Goal: Transaction & Acquisition: Purchase product/service

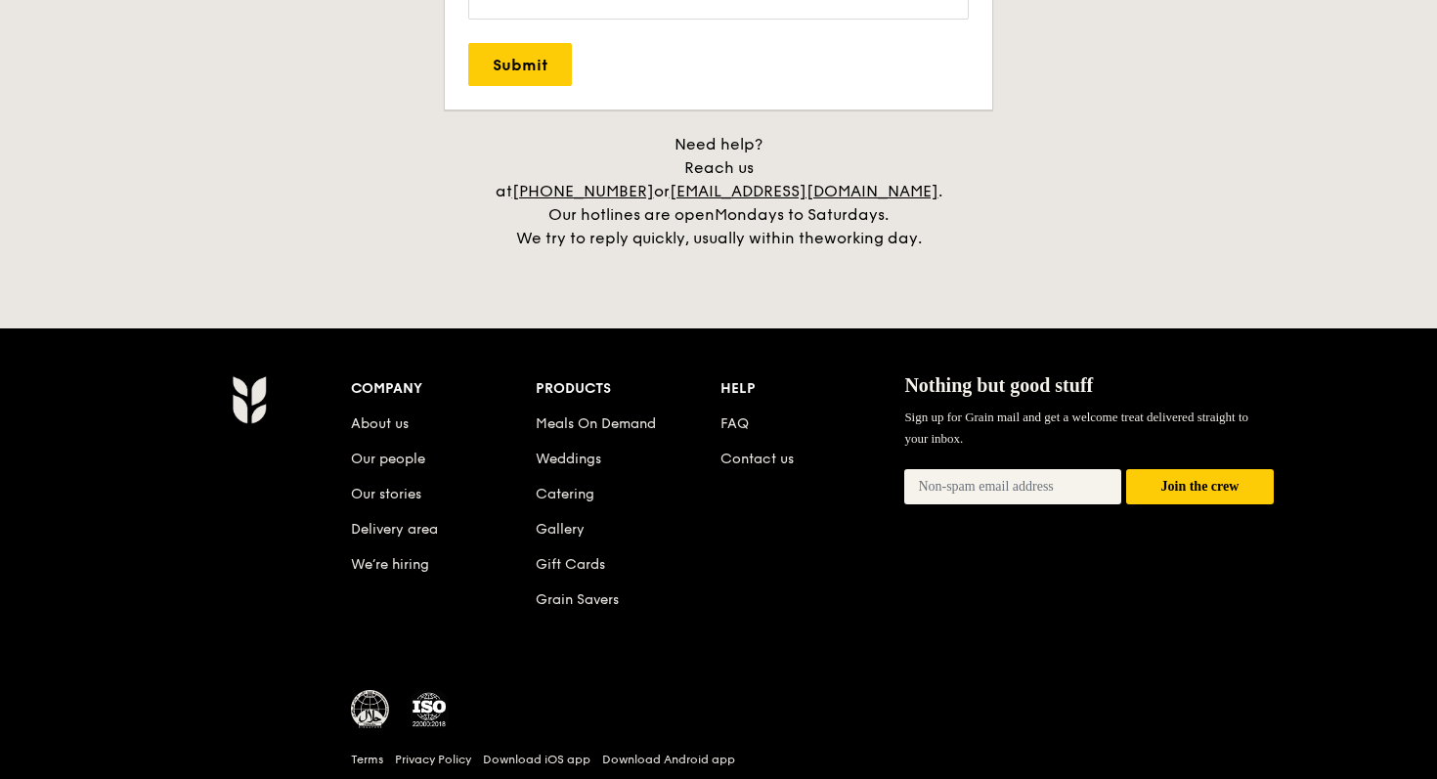
scroll to position [4522, 0]
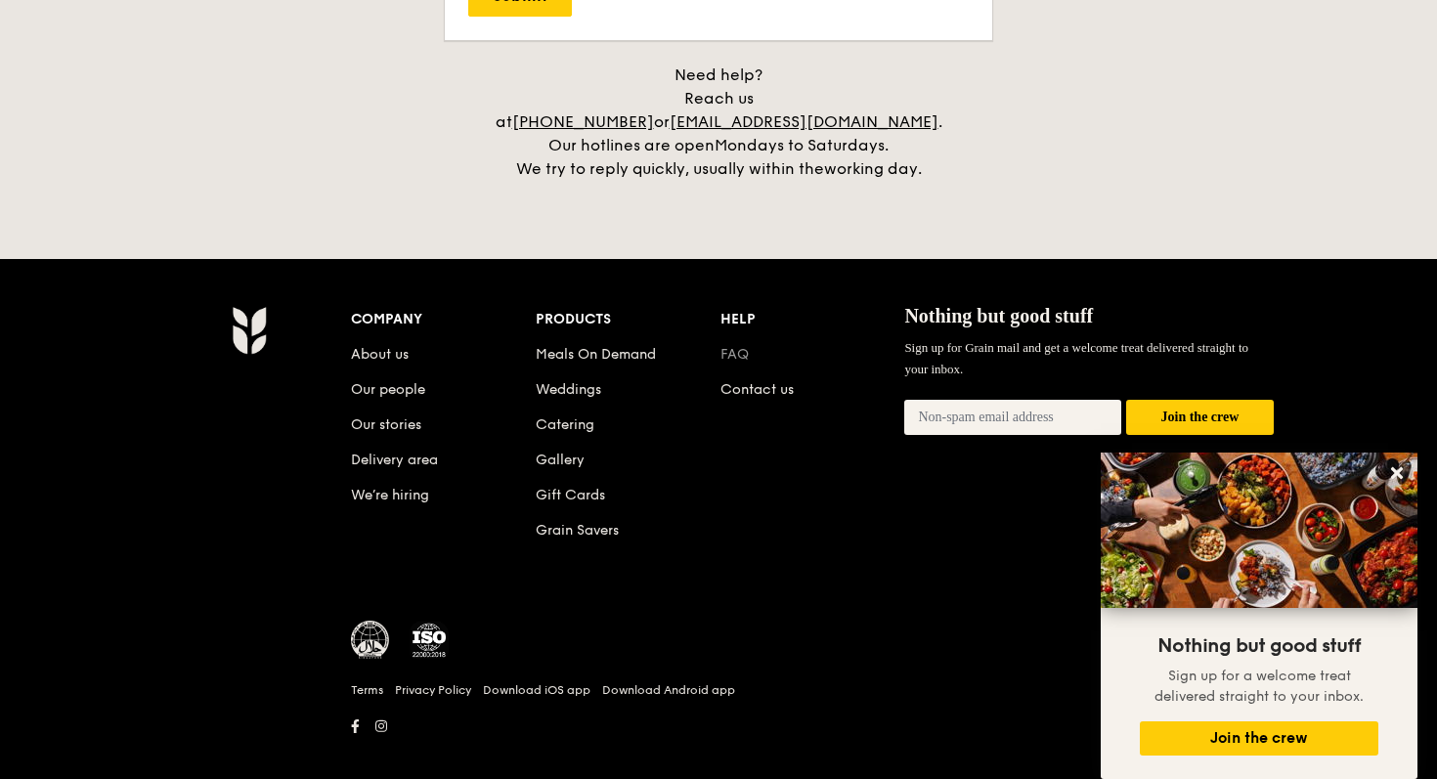
click at [736, 346] on link "FAQ" at bounding box center [734, 354] width 28 height 17
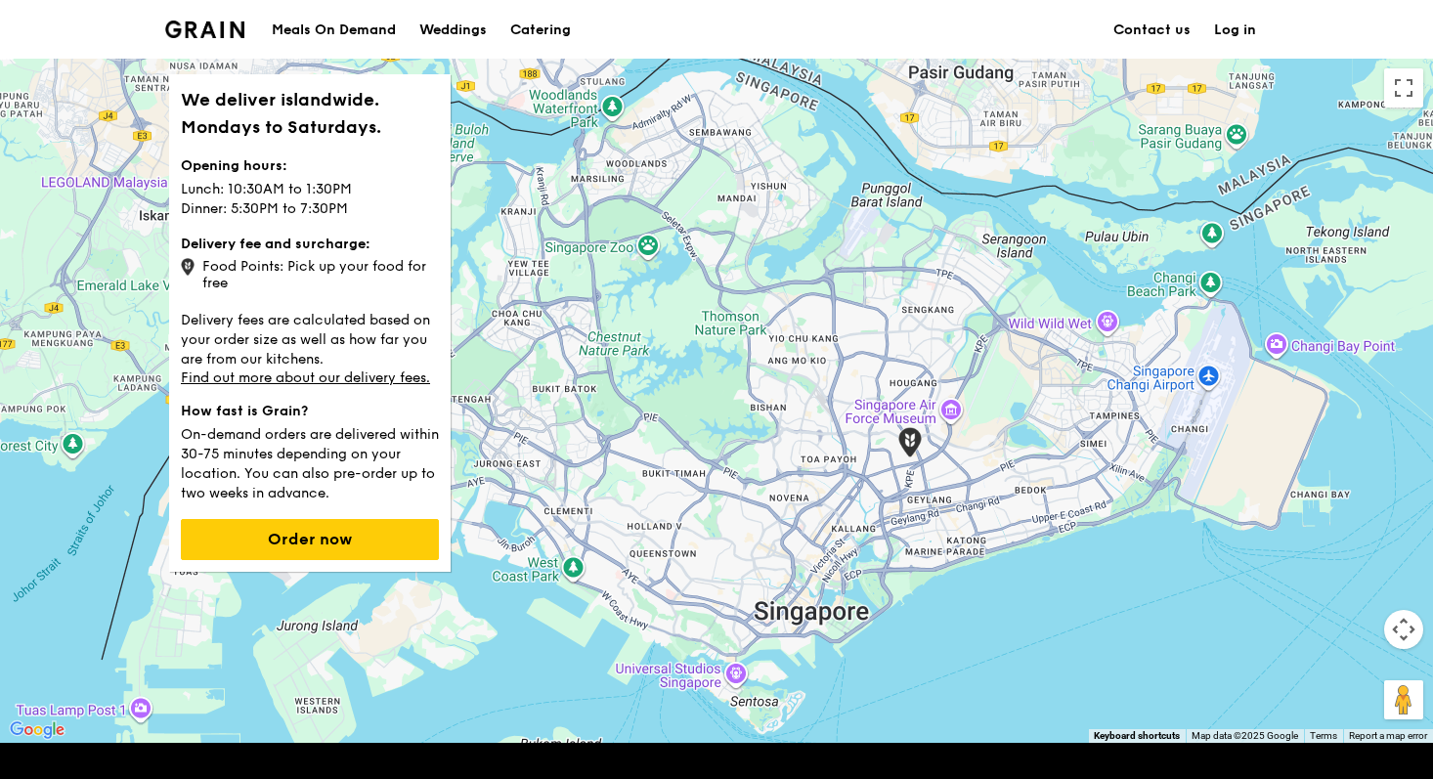
click at [369, 23] on div "Meals On Demand" at bounding box center [334, 30] width 124 height 59
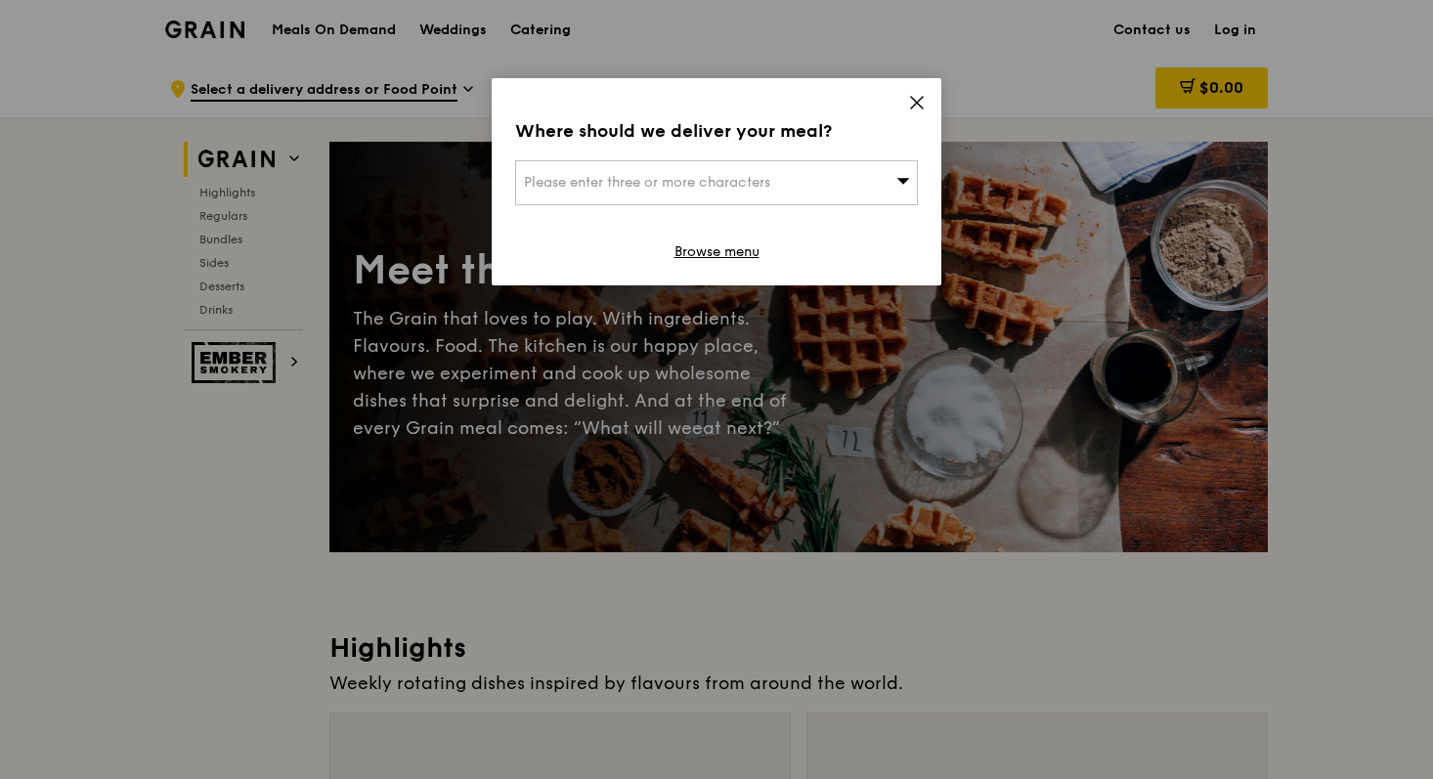
click at [816, 181] on div "Please enter three or more characters" at bounding box center [716, 182] width 403 height 45
click at [912, 100] on icon at bounding box center [917, 103] width 18 height 18
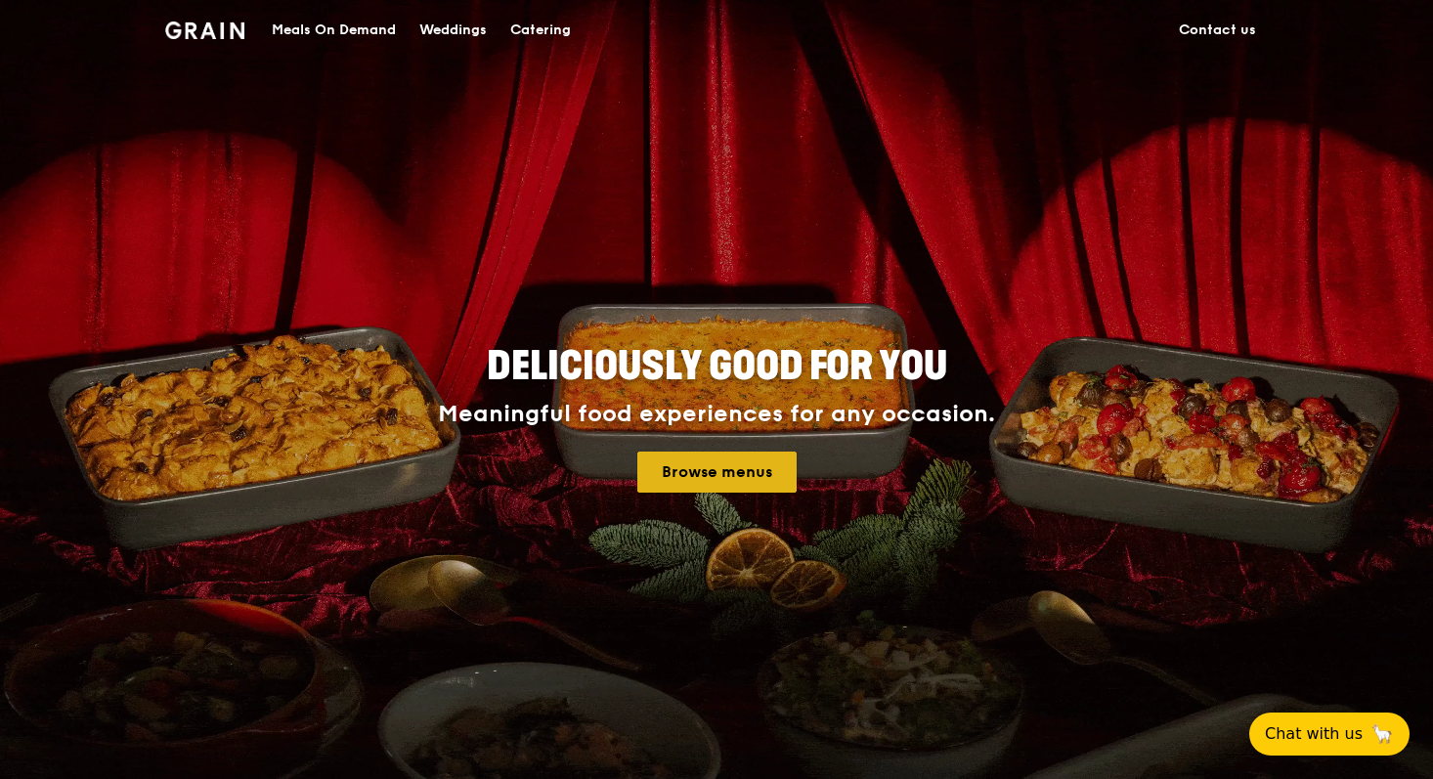
click at [733, 468] on link "Browse menus" at bounding box center [716, 472] width 159 height 41
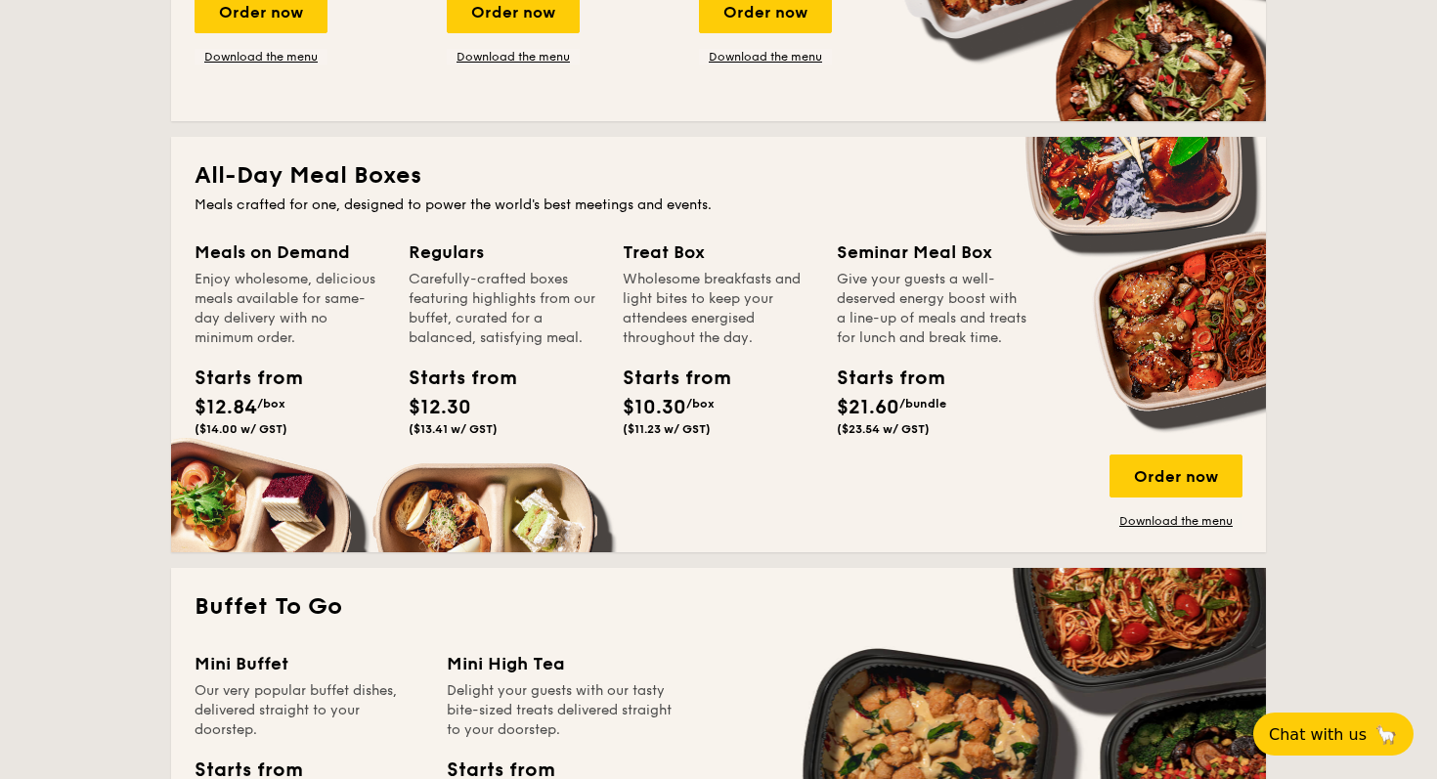
scroll to position [1187, 0]
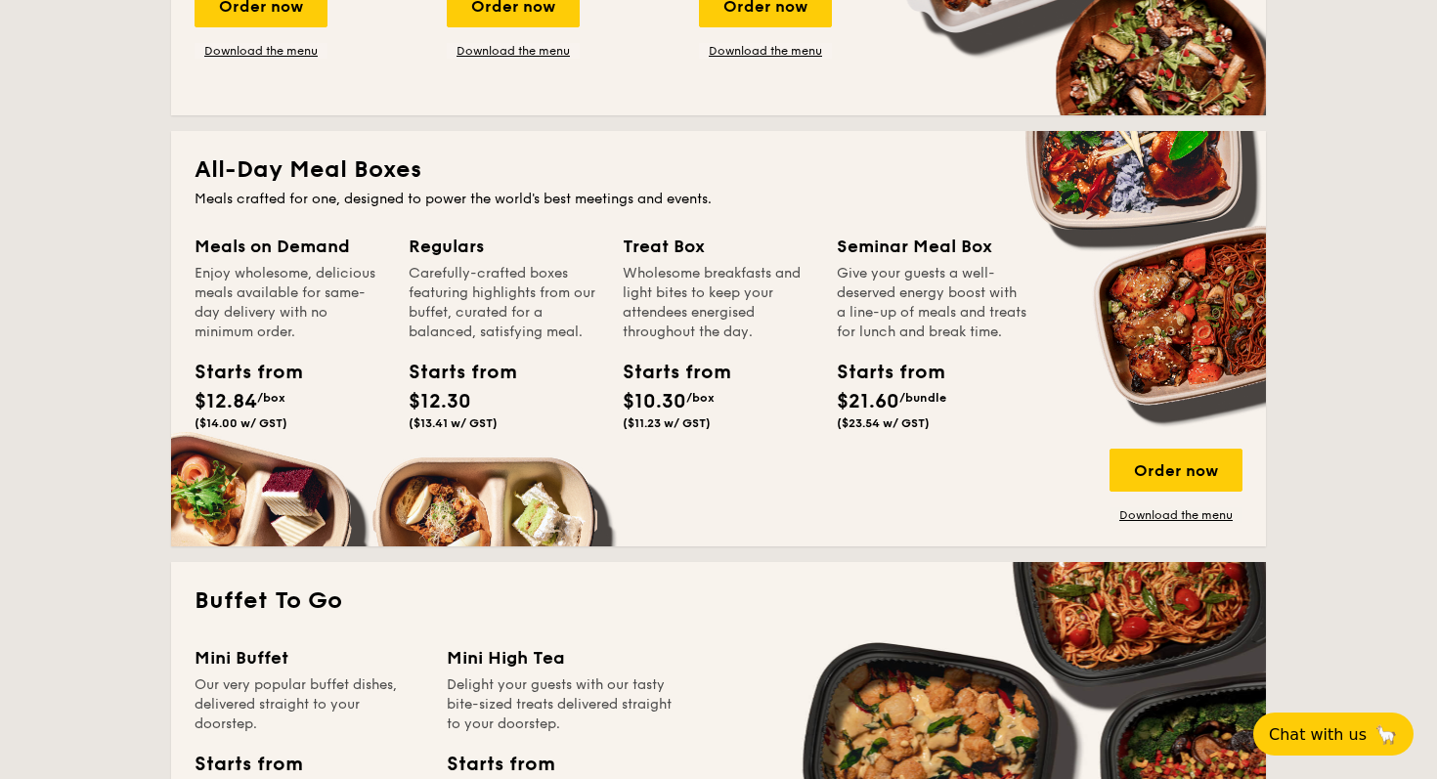
click at [498, 414] on div "Starts from $12.30 ($13.41 w/ GST)" at bounding box center [453, 394] width 104 height 72
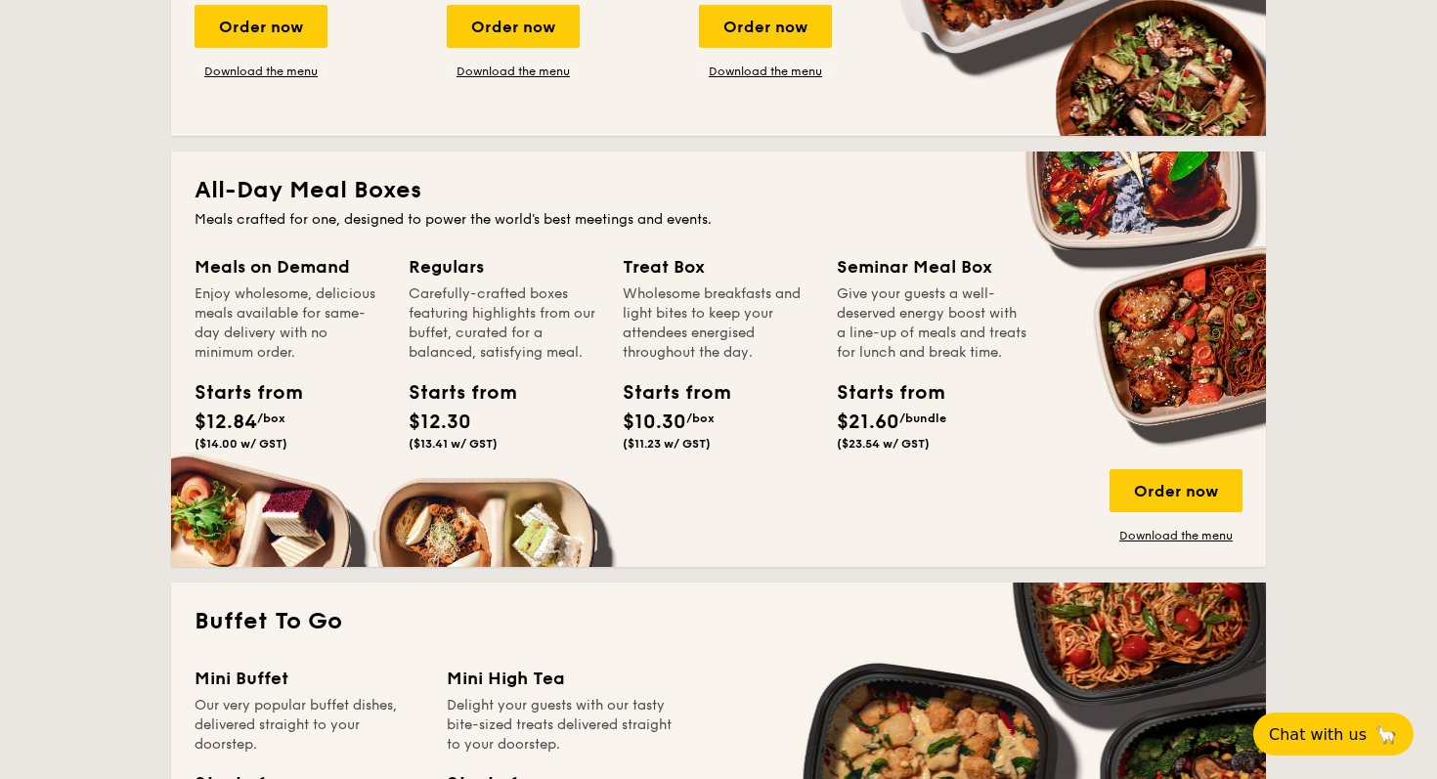
scroll to position [1253, 0]
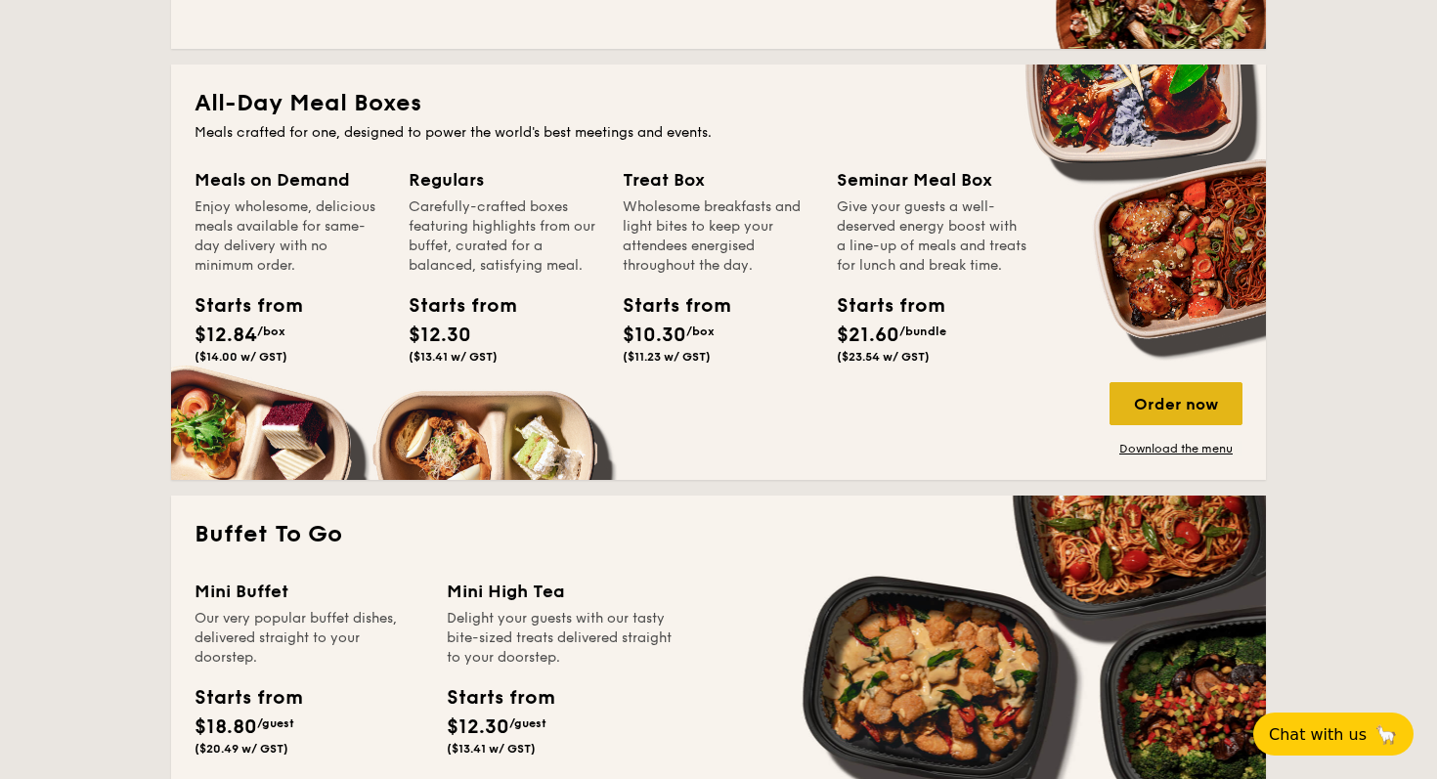
click at [1135, 399] on div "Order now" at bounding box center [1176, 403] width 133 height 43
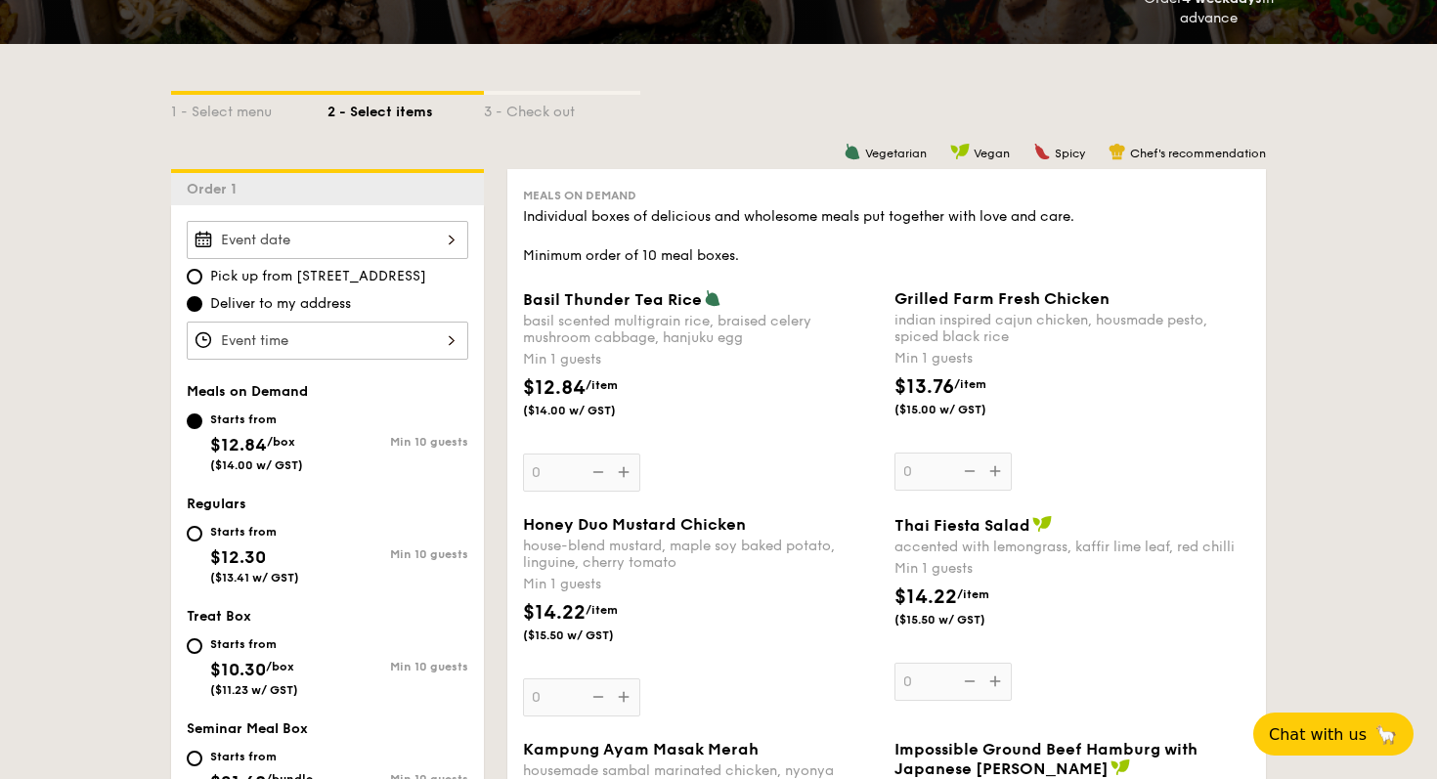
scroll to position [384, 0]
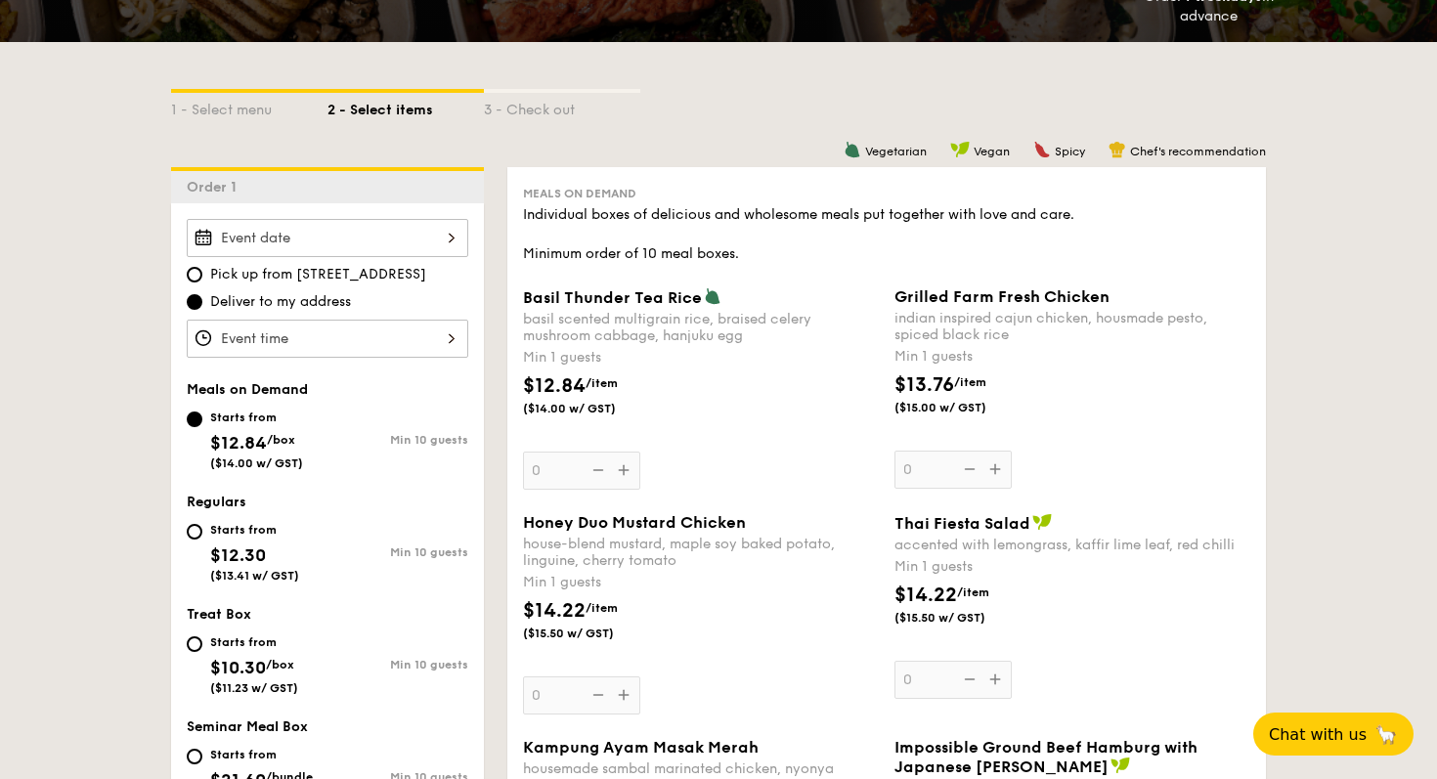
click at [339, 233] on div at bounding box center [328, 238] width 282 height 38
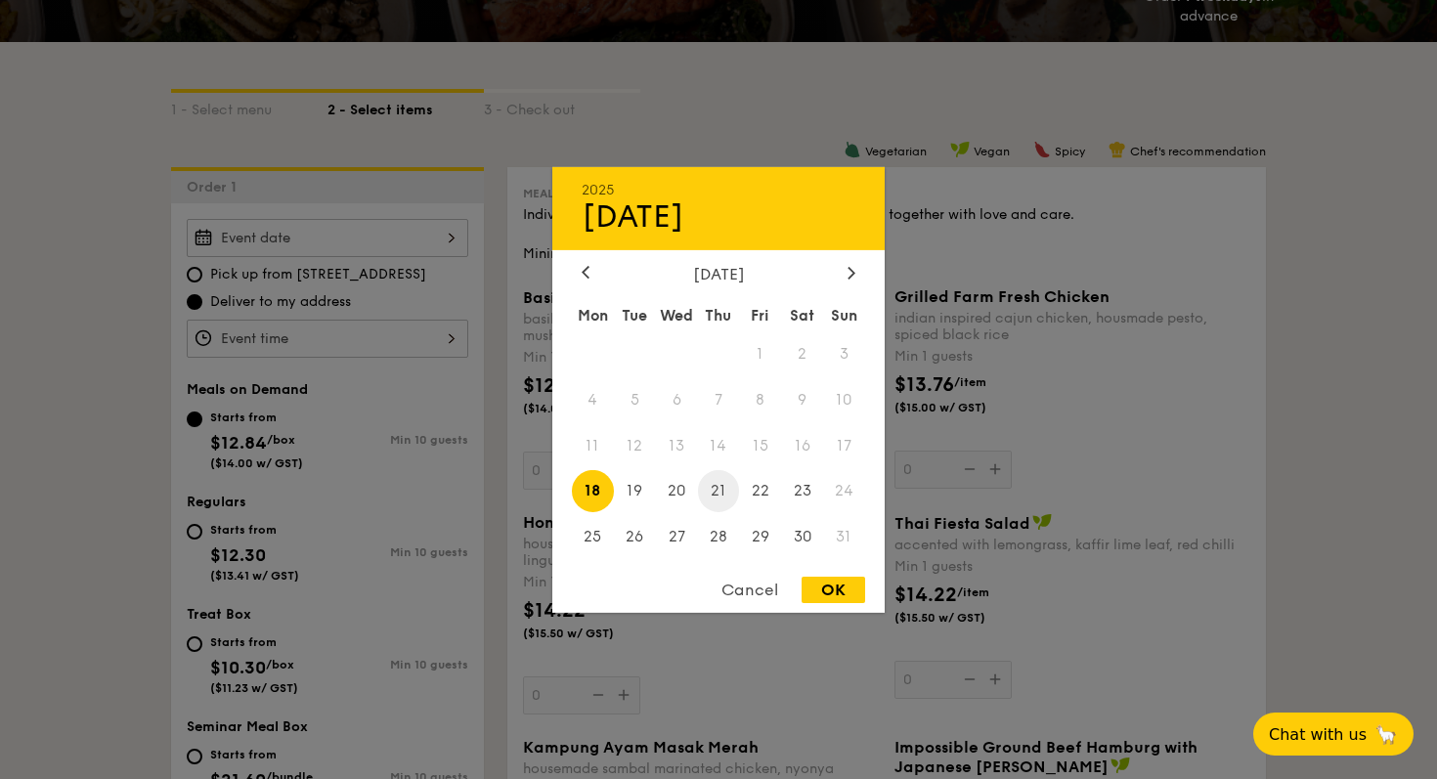
click at [718, 496] on span "21" at bounding box center [719, 491] width 42 height 42
click at [838, 594] on div "OK" at bounding box center [834, 590] width 64 height 26
type input "Aug 21, 2025"
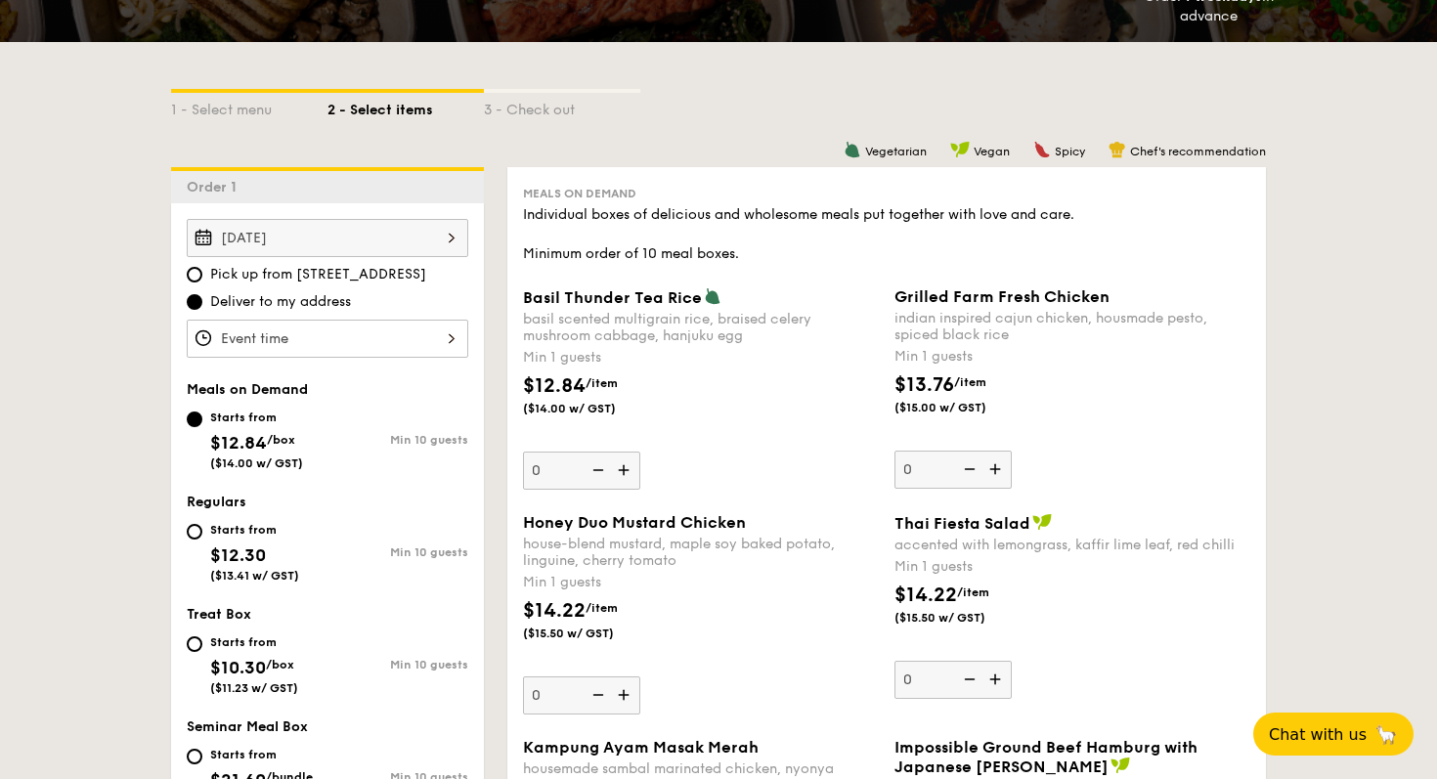
click at [328, 354] on div at bounding box center [328, 339] width 282 height 38
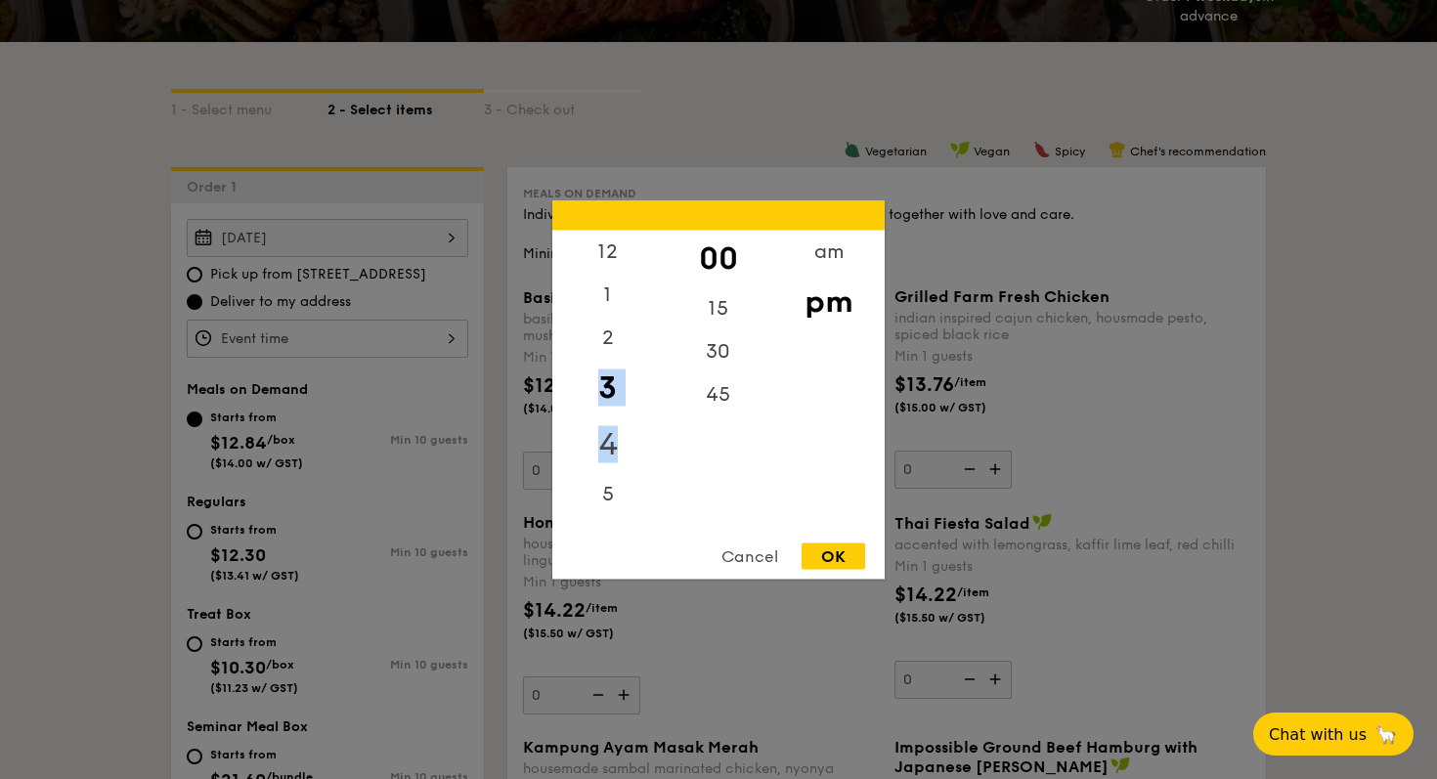
drag, startPoint x: 613, startPoint y: 333, endPoint x: 601, endPoint y: 469, distance: 136.4
click at [601, 469] on div "12 1 2 3 4 5 6 7 8 9 10 11" at bounding box center [607, 379] width 110 height 298
click at [607, 260] on div "12" at bounding box center [607, 258] width 110 height 57
drag, startPoint x: 607, startPoint y: 260, endPoint x: 611, endPoint y: 421, distance: 161.3
click at [611, 416] on div "12 1 2 3 4 5 6 7 8 9 10 11" at bounding box center [607, 379] width 110 height 298
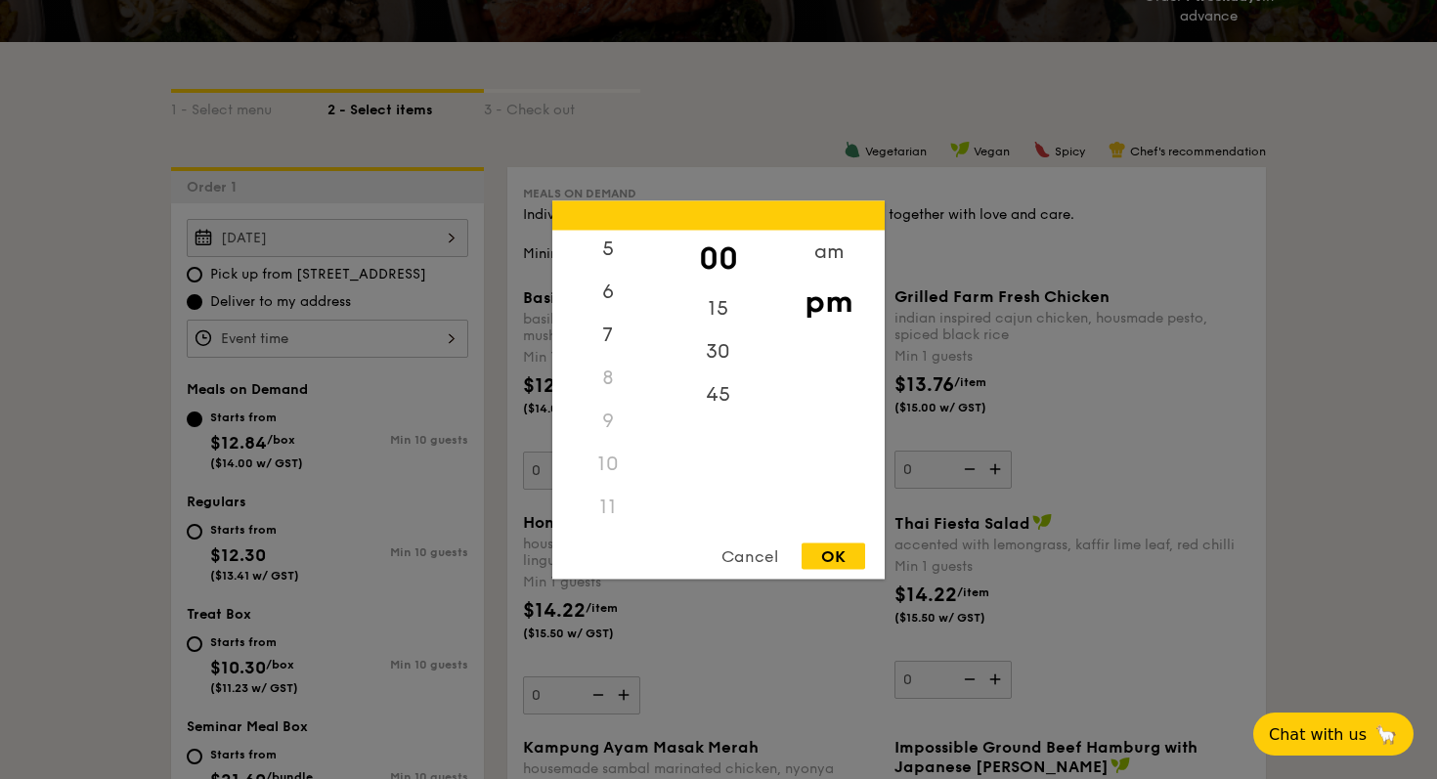
click at [602, 501] on div "11" at bounding box center [607, 506] width 110 height 43
click at [829, 252] on div "am" at bounding box center [828, 258] width 110 height 57
click at [604, 508] on div "11" at bounding box center [607, 513] width 110 height 57
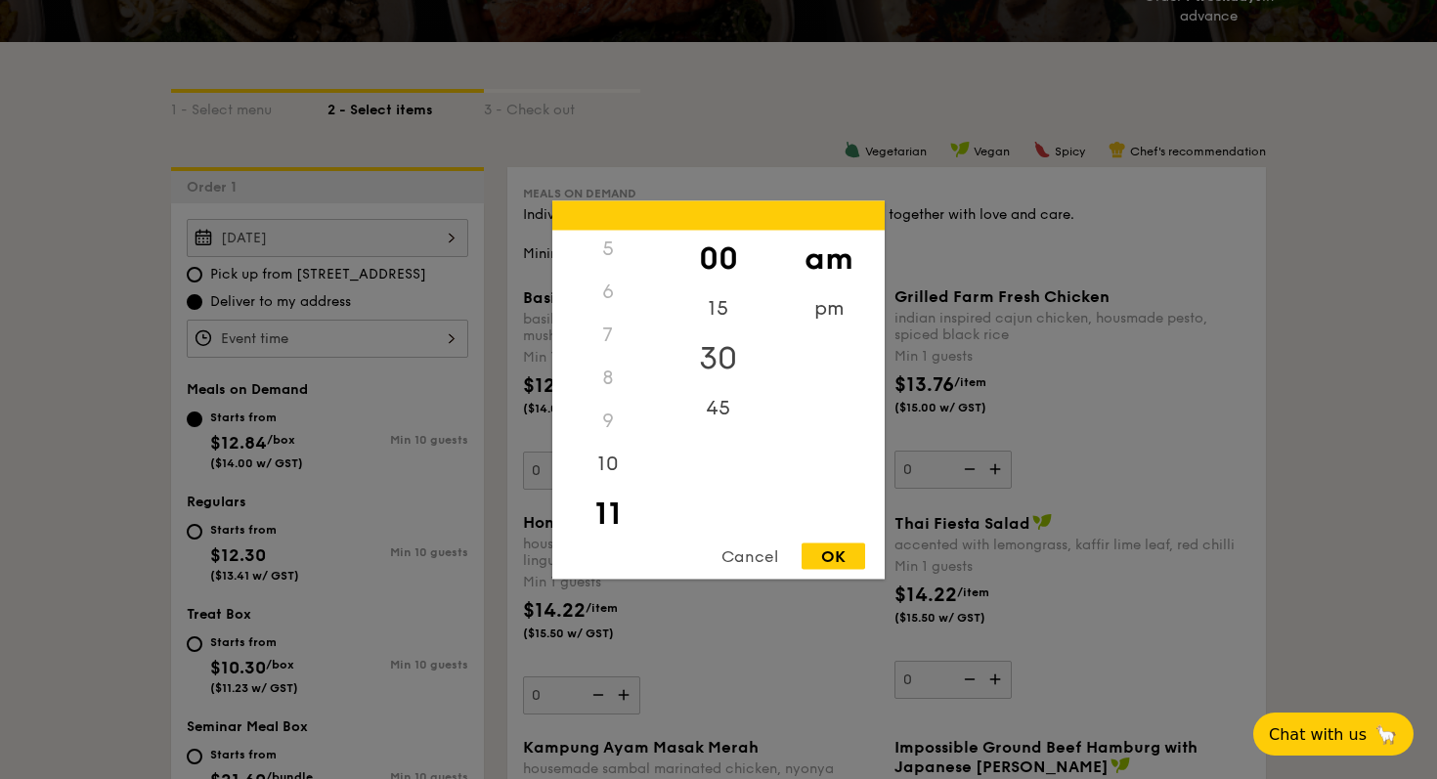
click at [731, 354] on div "30" at bounding box center [718, 357] width 110 height 57
click at [822, 543] on div "OK" at bounding box center [834, 556] width 64 height 26
type input "11:30AM"
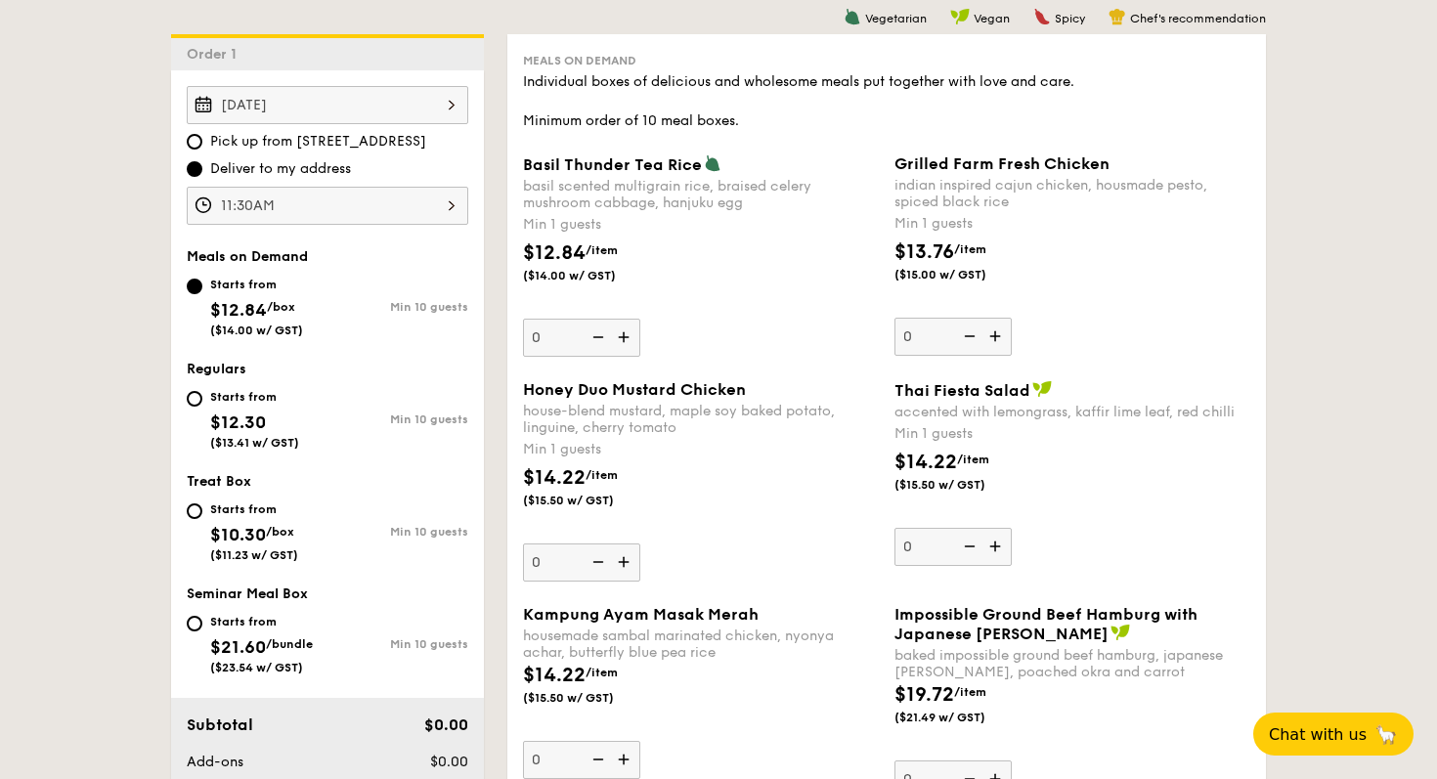
scroll to position [521, 0]
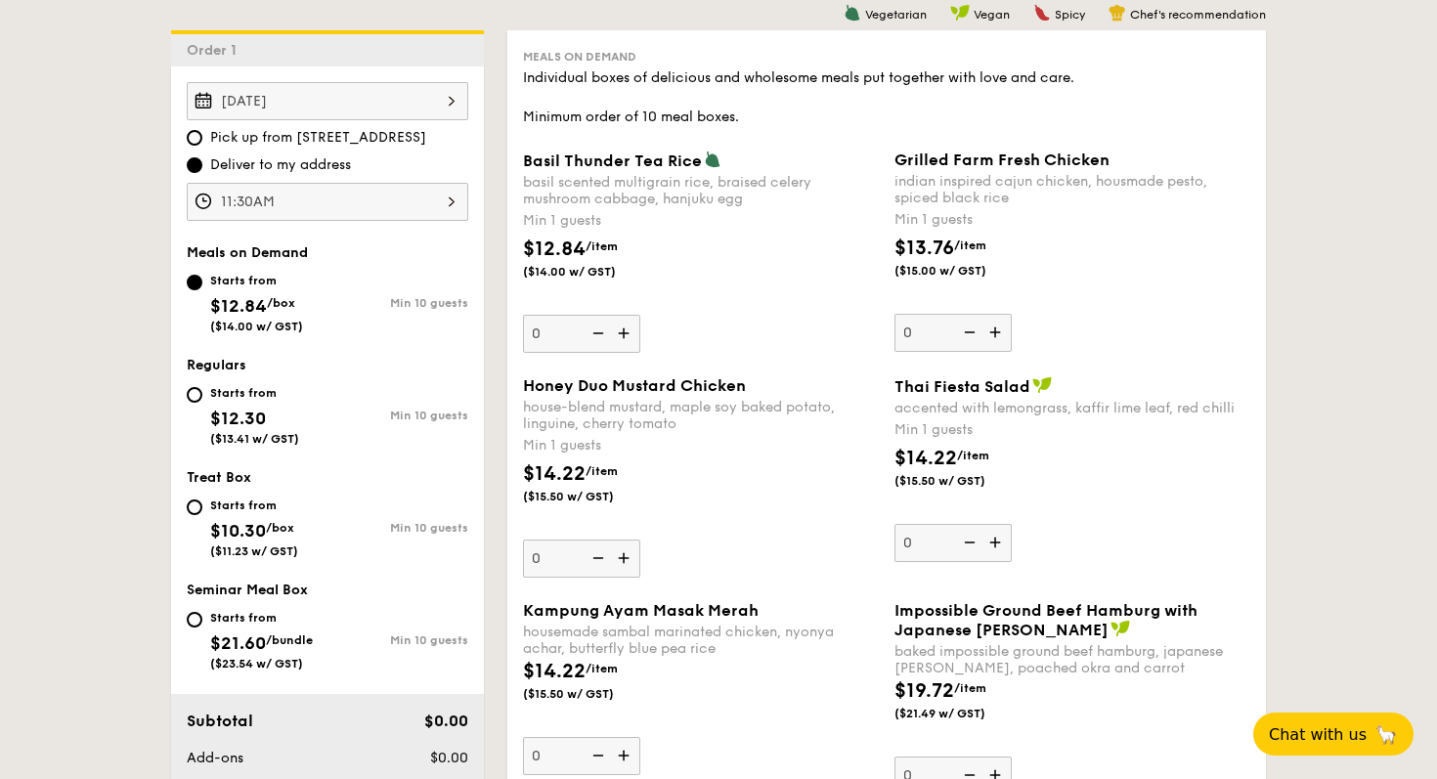
click at [234, 400] on div "Starts from" at bounding box center [254, 393] width 89 height 16
click at [202, 400] on input "Starts from $12.30 ($13.41 w/ GST) Min 10 guests" at bounding box center [195, 395] width 16 height 16
radio input "true"
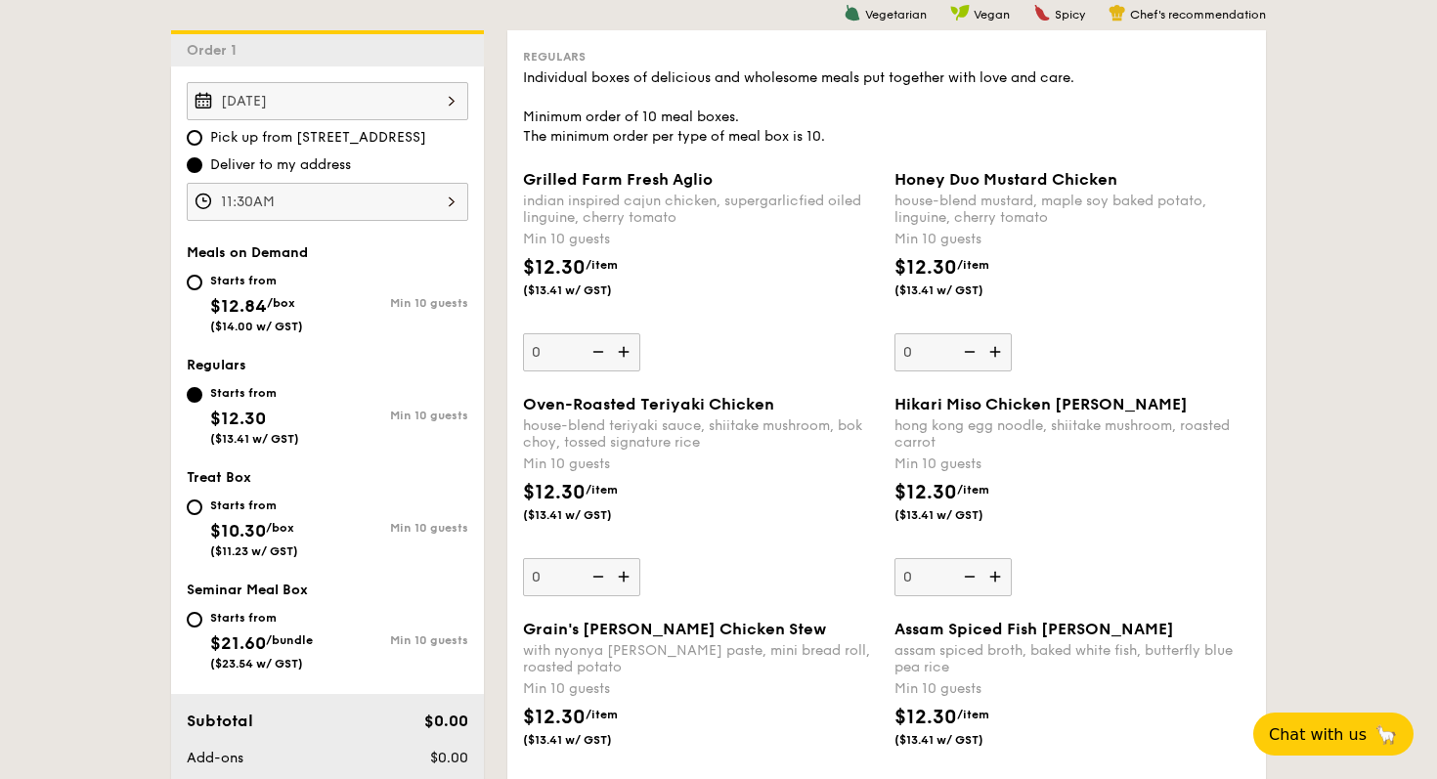
click at [267, 305] on span "$12.84" at bounding box center [238, 306] width 57 height 22
click at [202, 290] on input "Starts from $12.84 /box ($14.00 w/ GST) Min 10 guests" at bounding box center [195, 283] width 16 height 16
radio input "true"
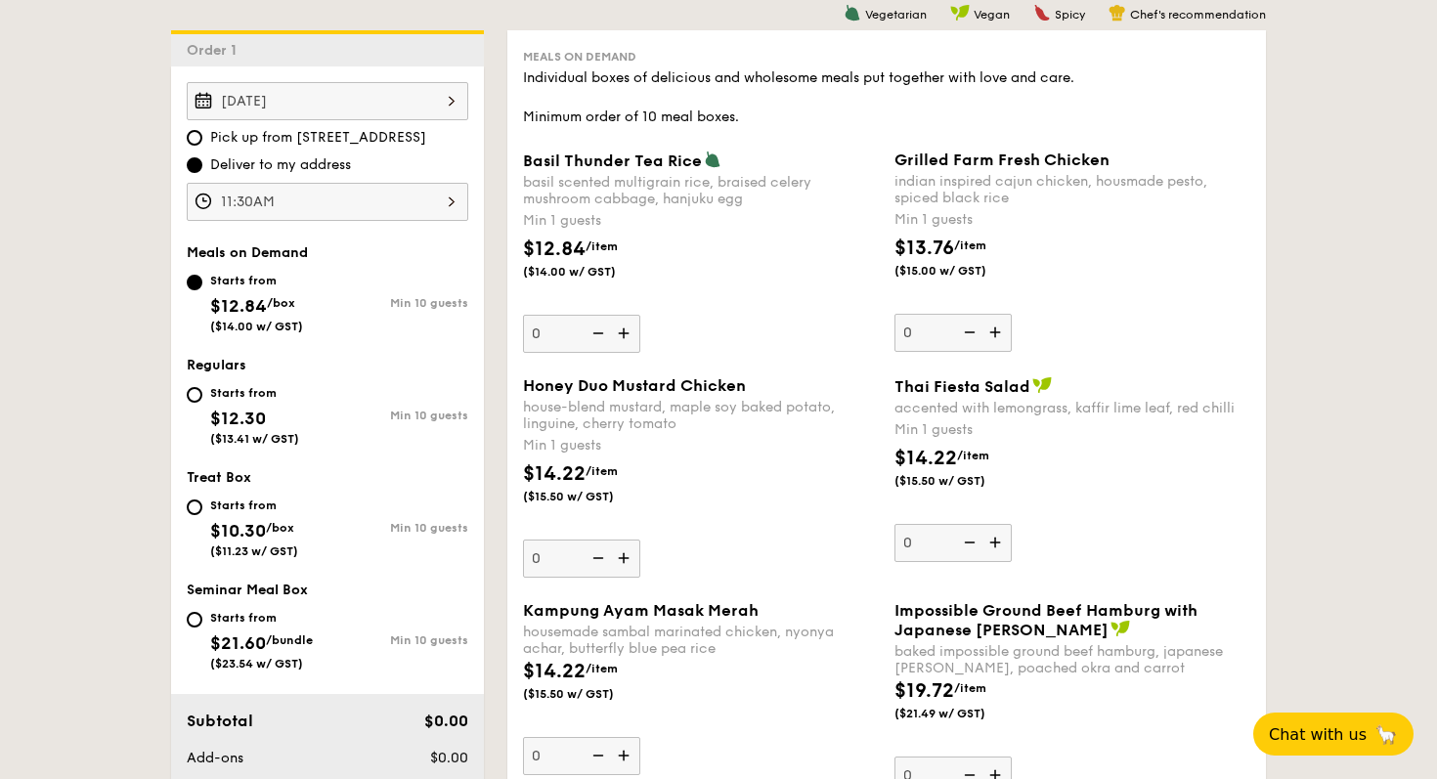
click at [262, 400] on div "Starts from" at bounding box center [254, 393] width 89 height 16
click at [202, 400] on input "Starts from $12.30 ($13.41 w/ GST) Min 10 guests" at bounding box center [195, 395] width 16 height 16
radio input "true"
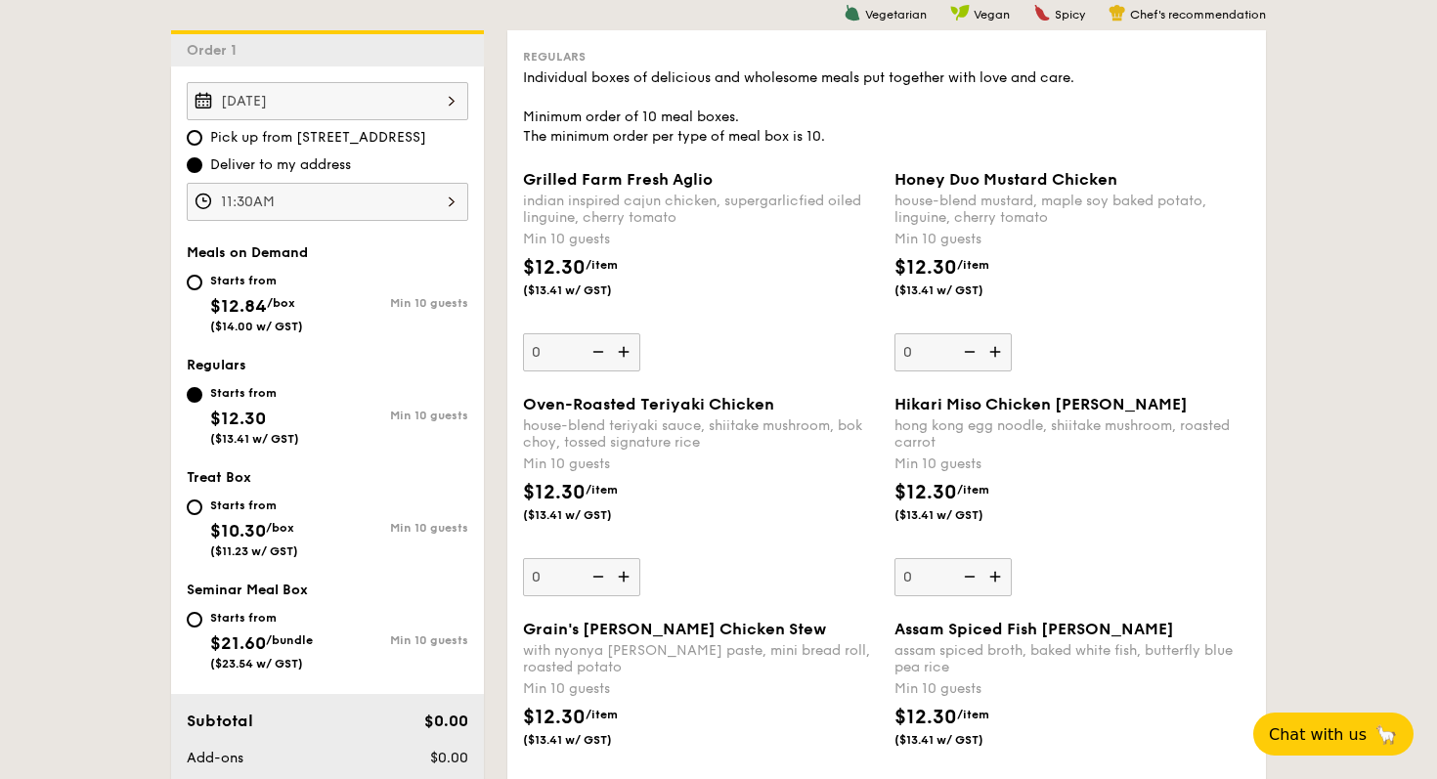
click at [264, 299] on span "$12.84" at bounding box center [238, 306] width 57 height 22
click at [202, 290] on input "Starts from $12.84 /box ($14.00 w/ GST) Min 10 guests" at bounding box center [195, 283] width 16 height 16
radio input "true"
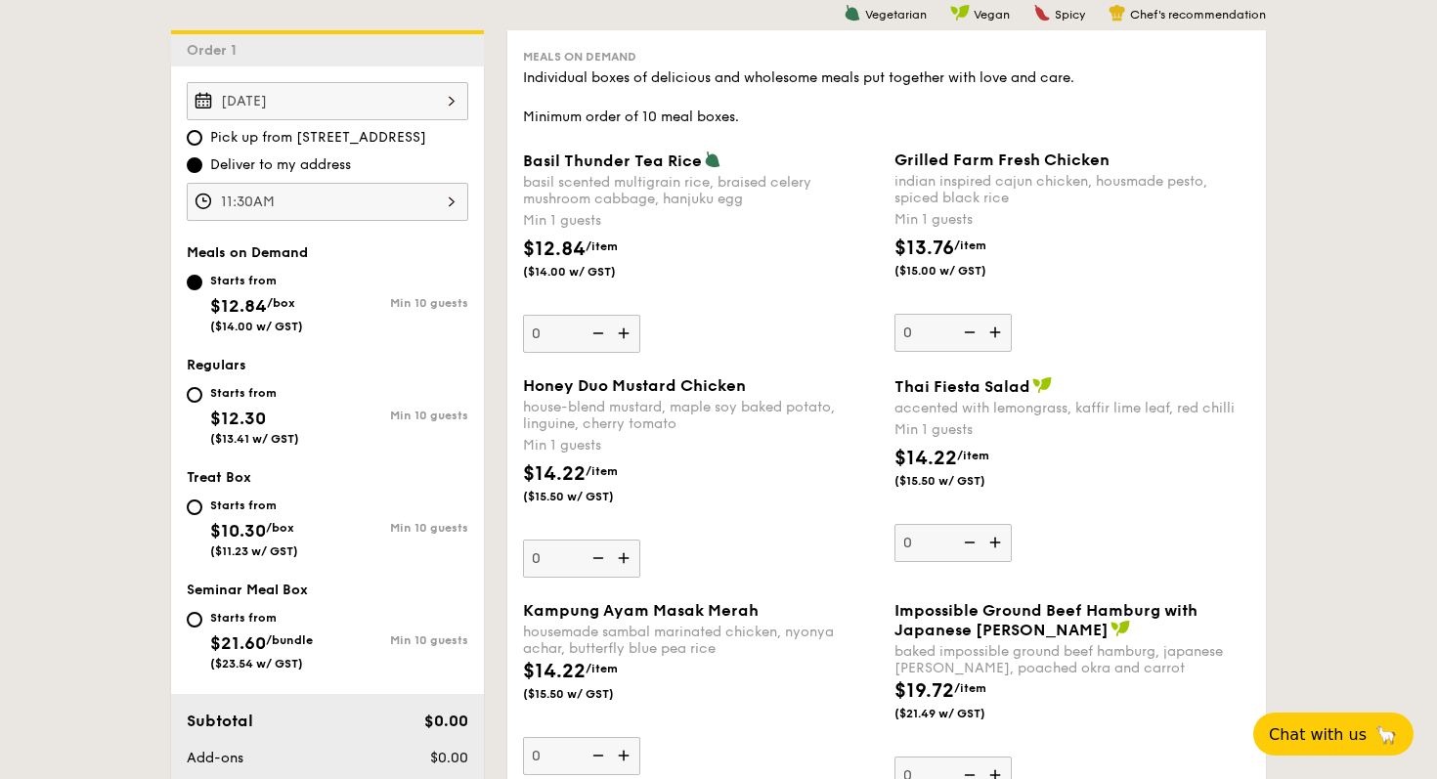
click at [263, 405] on div "Starts from $12.30 ($13.41 w/ GST)" at bounding box center [254, 413] width 89 height 65
click at [202, 403] on input "Starts from $12.30 ($13.41 w/ GST) Min 10 guests" at bounding box center [195, 395] width 16 height 16
radio input "true"
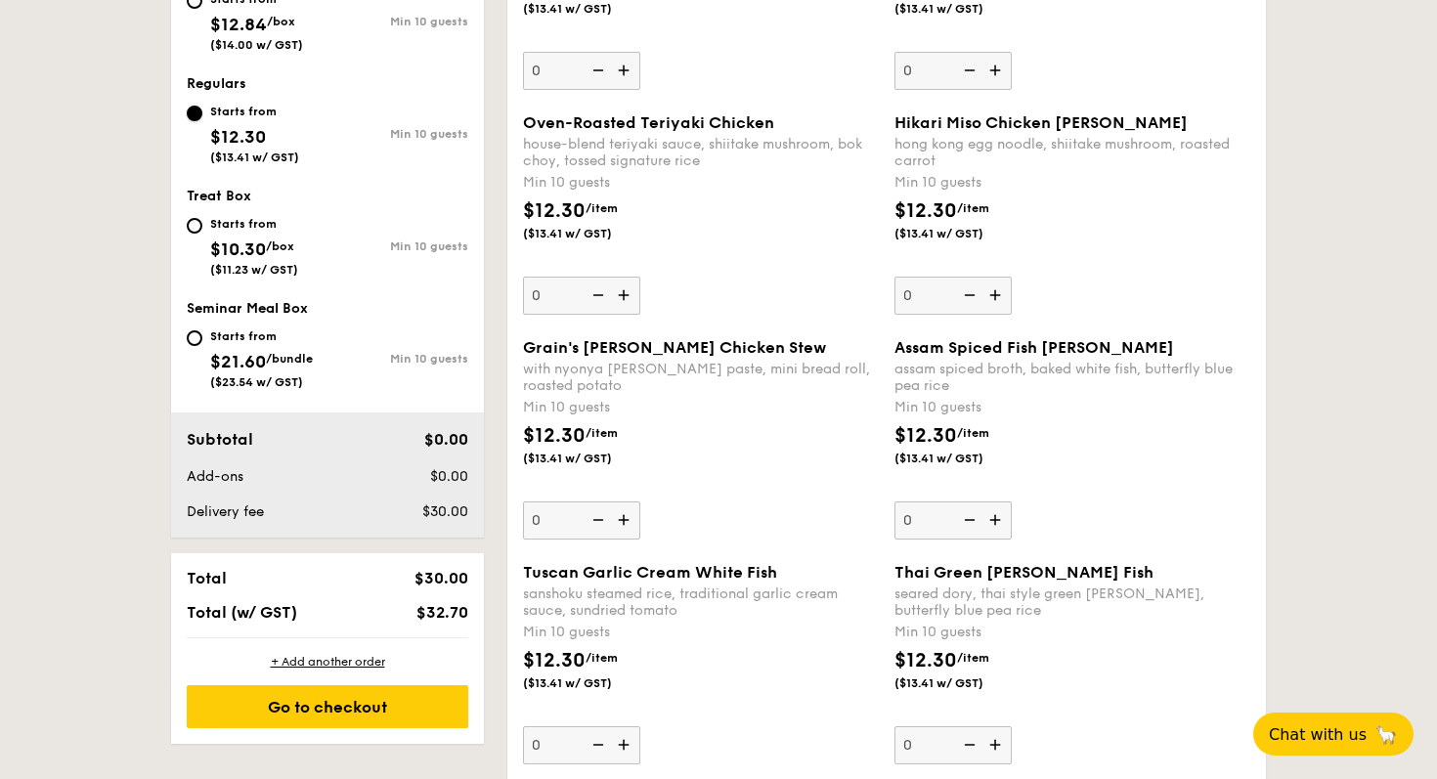
scroll to position [804, 0]
click at [957, 306] on img at bounding box center [967, 294] width 29 height 37
click at [957, 306] on input "0" at bounding box center [952, 295] width 117 height 38
click at [988, 293] on img at bounding box center [996, 294] width 29 height 37
click at [988, 293] on input "0" at bounding box center [952, 295] width 117 height 38
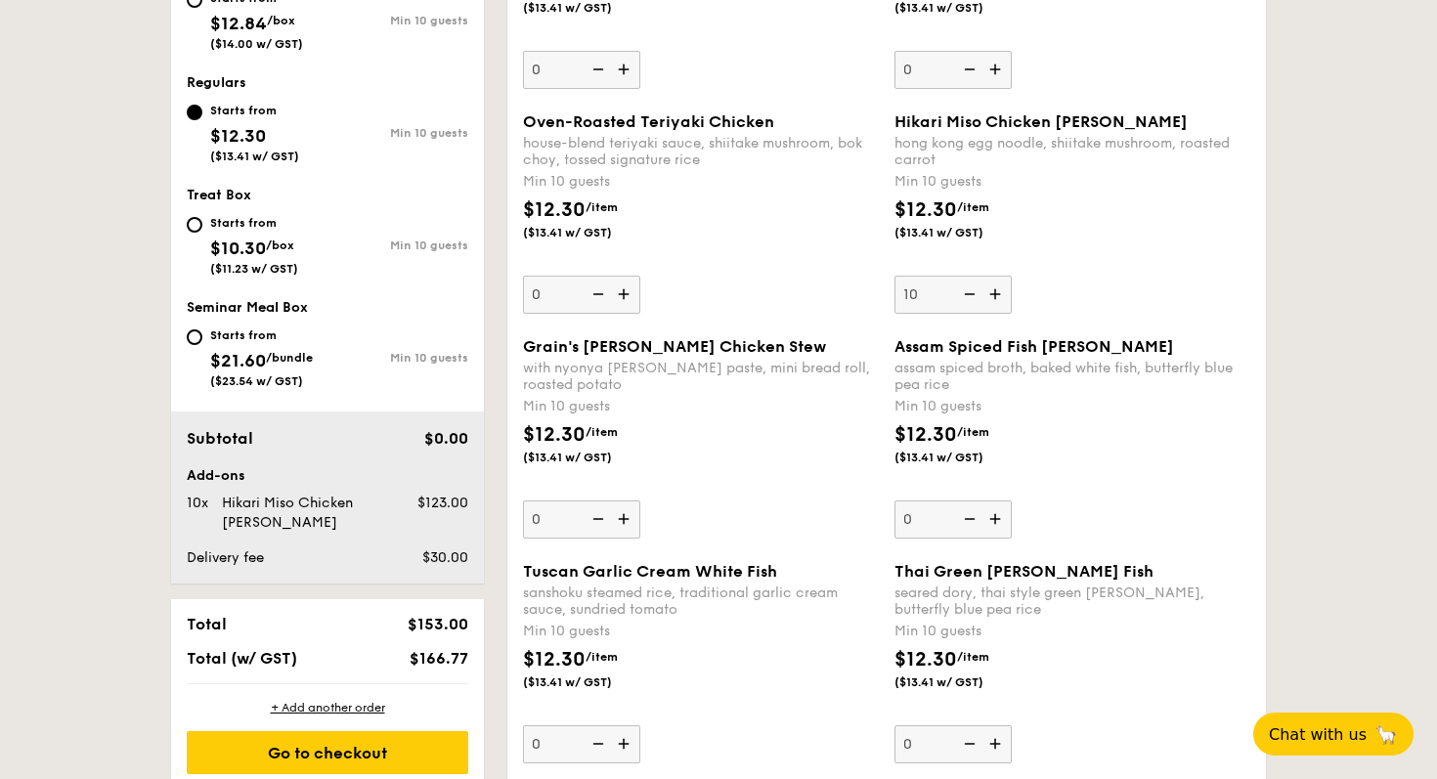
click at [988, 293] on img at bounding box center [996, 294] width 29 height 37
click at [988, 293] on input "10" at bounding box center [952, 295] width 117 height 38
click at [972, 296] on img at bounding box center [967, 294] width 29 height 37
click at [972, 296] on input "11" at bounding box center [952, 295] width 117 height 38
type input "10"
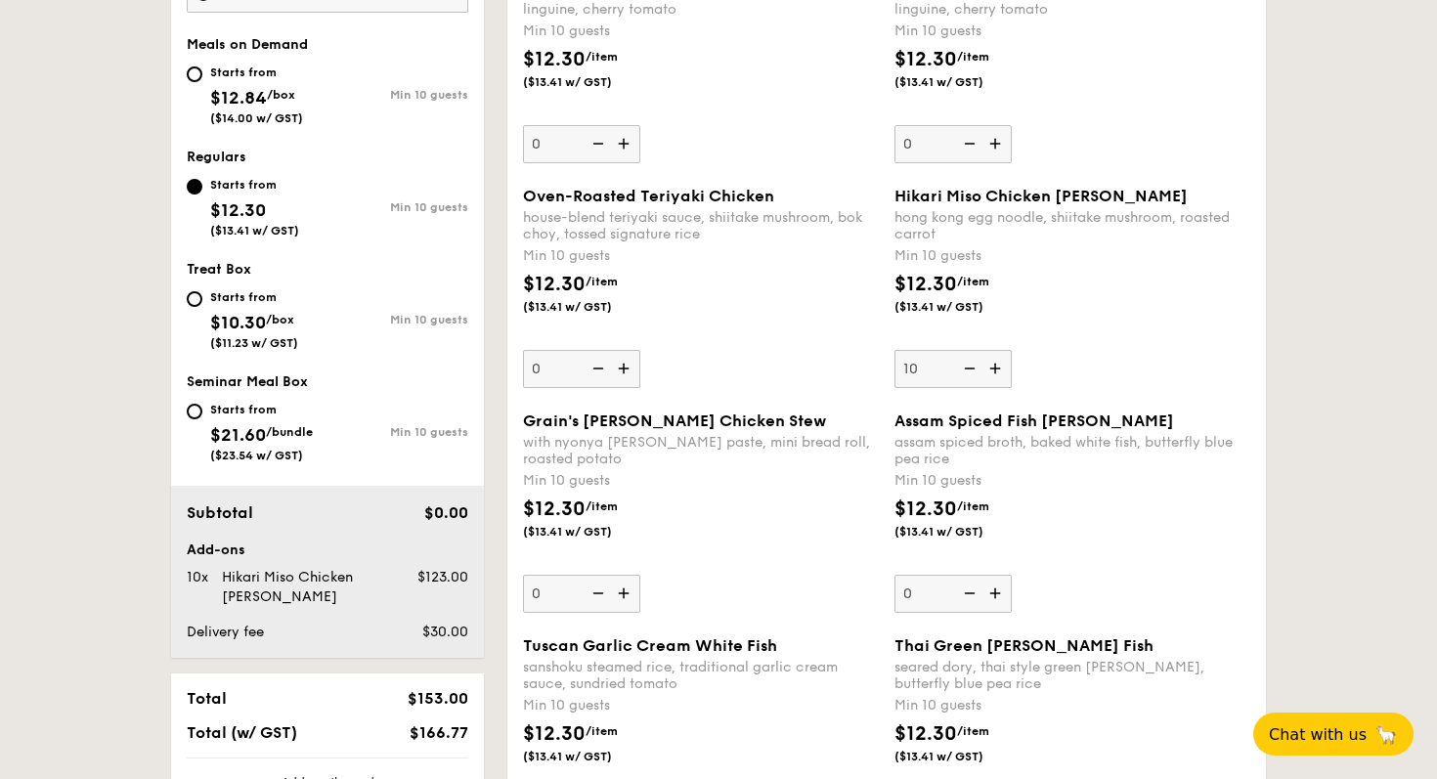
scroll to position [738, 0]
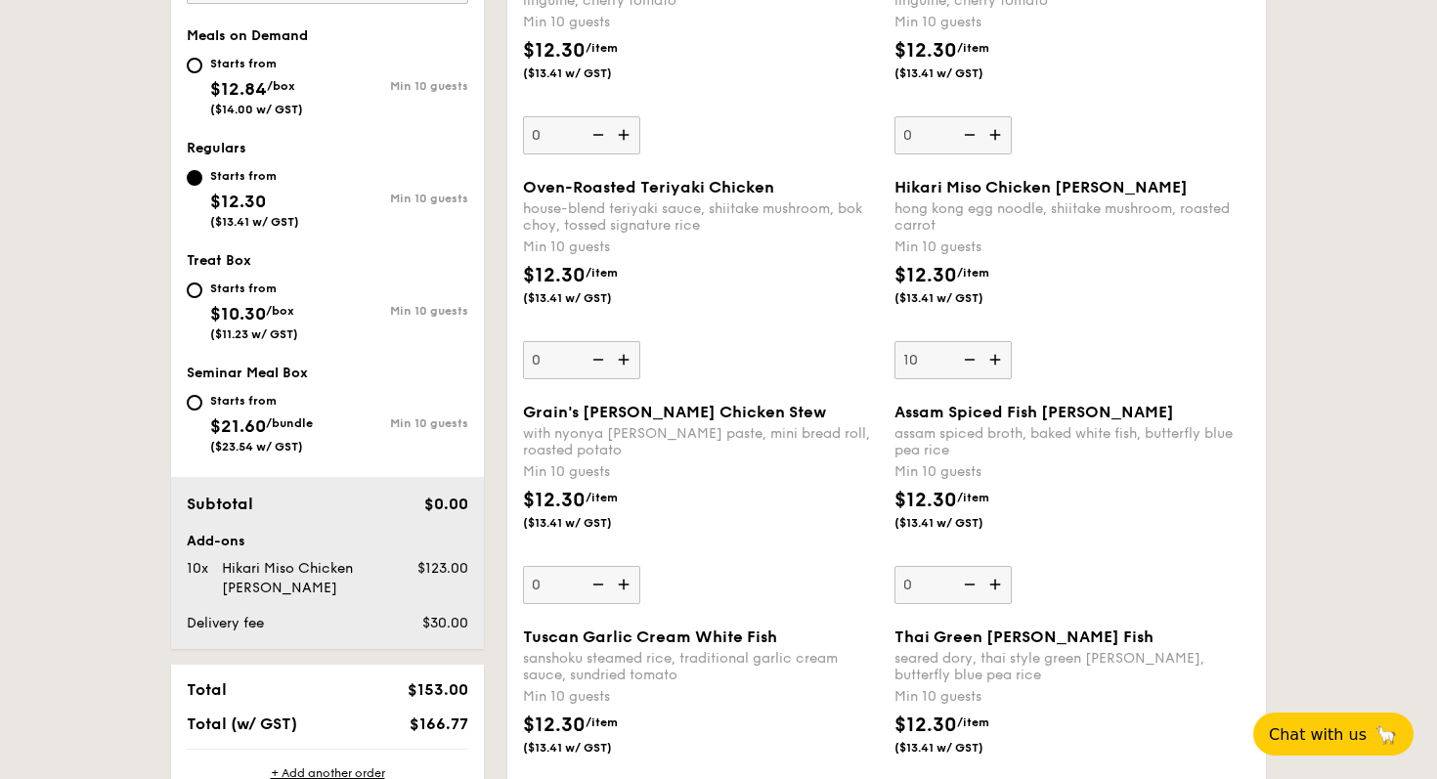
click at [628, 364] on img at bounding box center [625, 359] width 29 height 37
click at [628, 364] on input "0" at bounding box center [581, 360] width 117 height 38
type input "10"
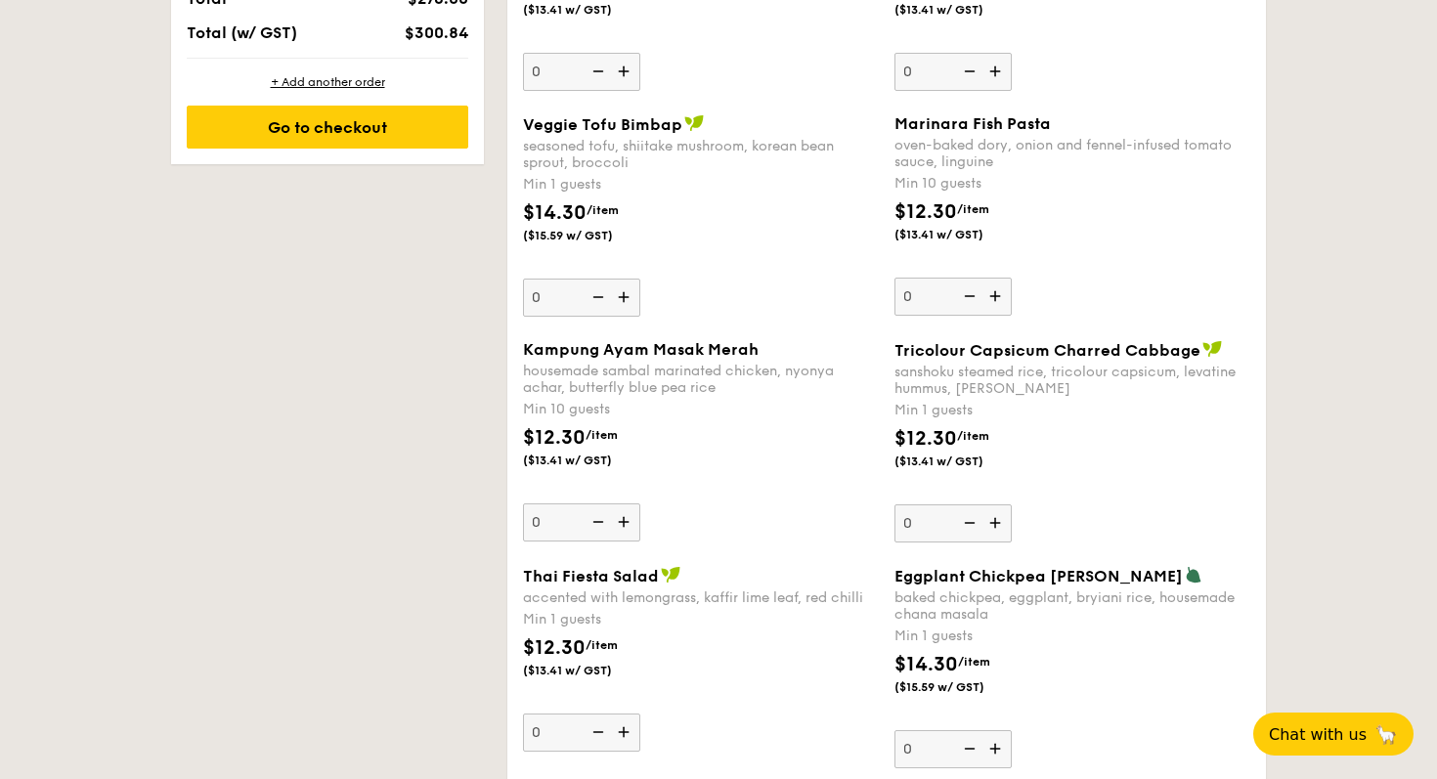
scroll to position [1607, 0]
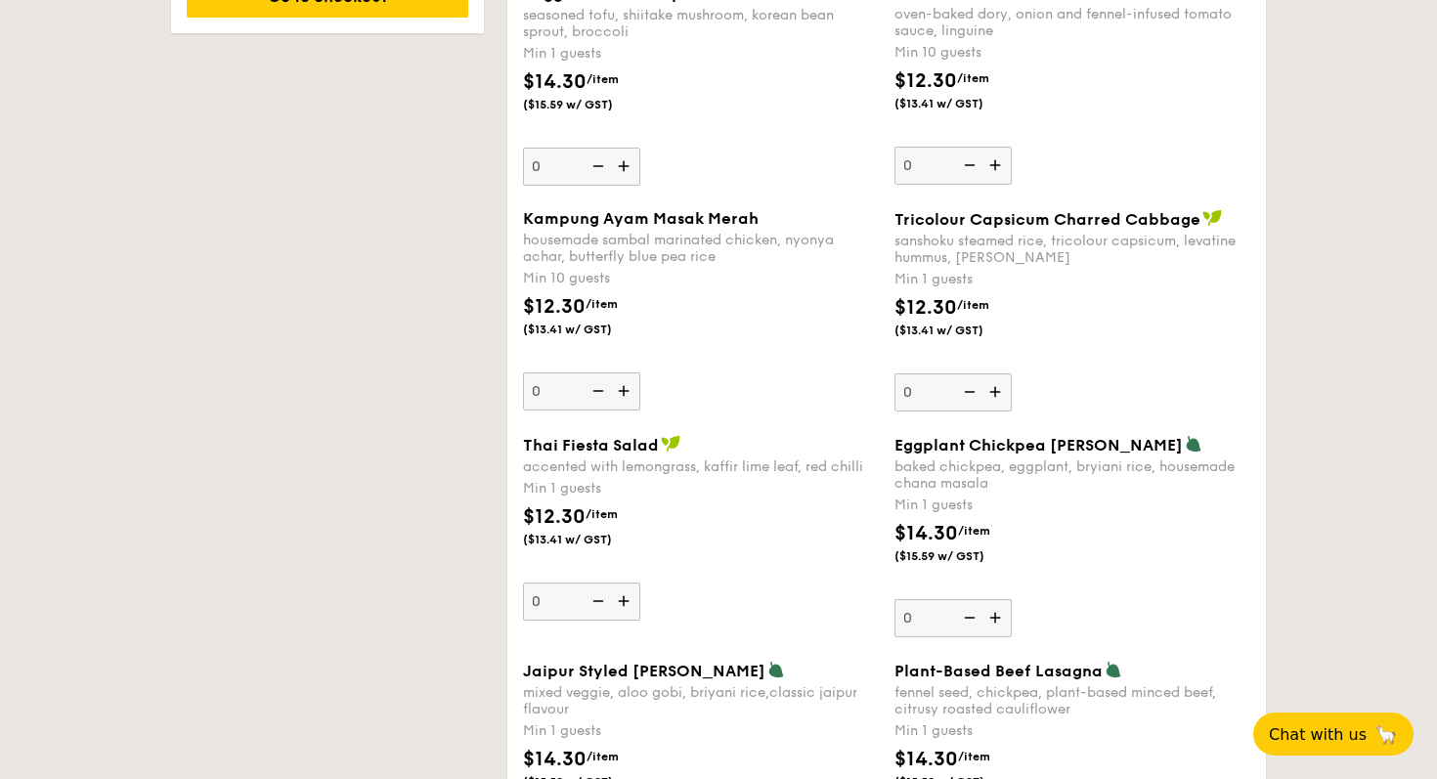
click at [621, 386] on img at bounding box center [625, 390] width 29 height 37
click at [621, 386] on input "0" at bounding box center [581, 391] width 117 height 38
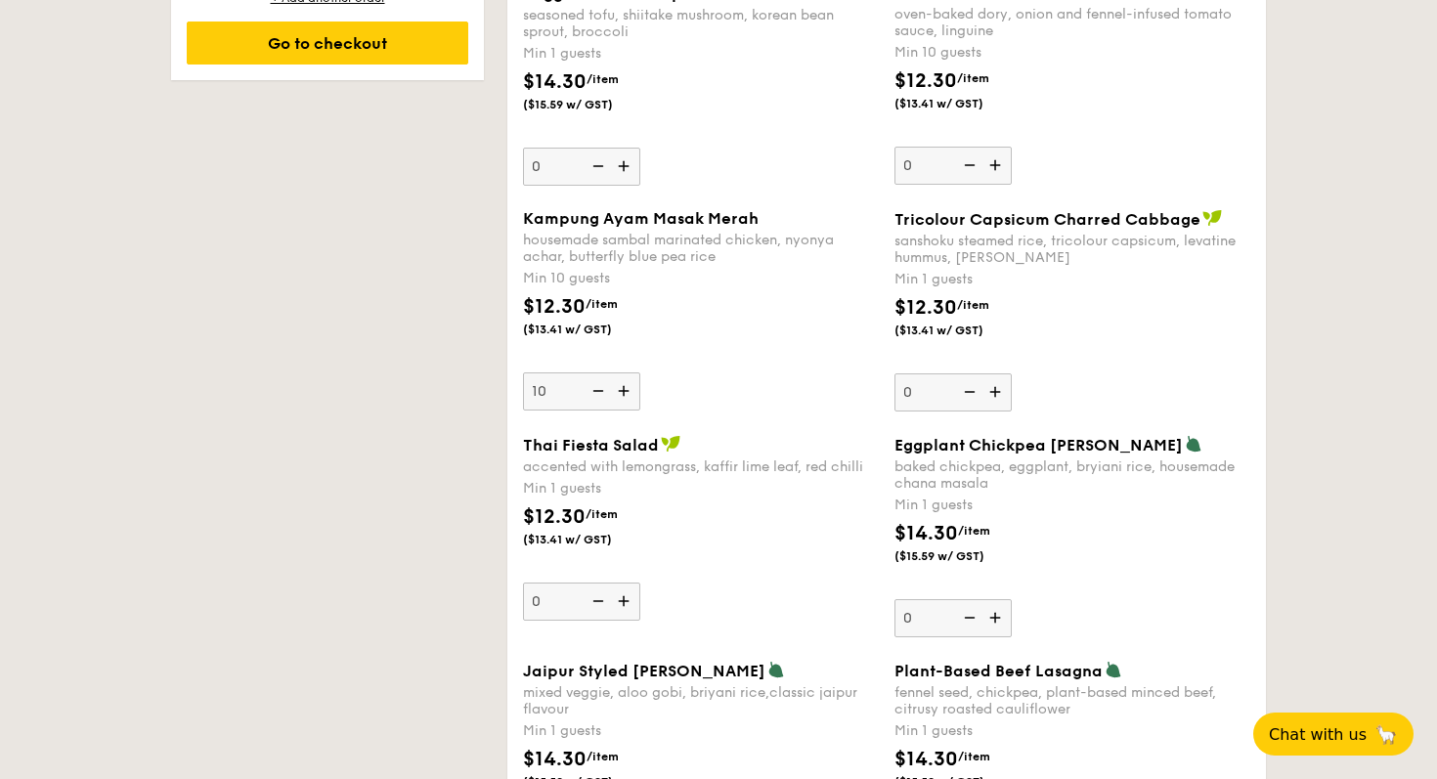
scroll to position [1654, 0]
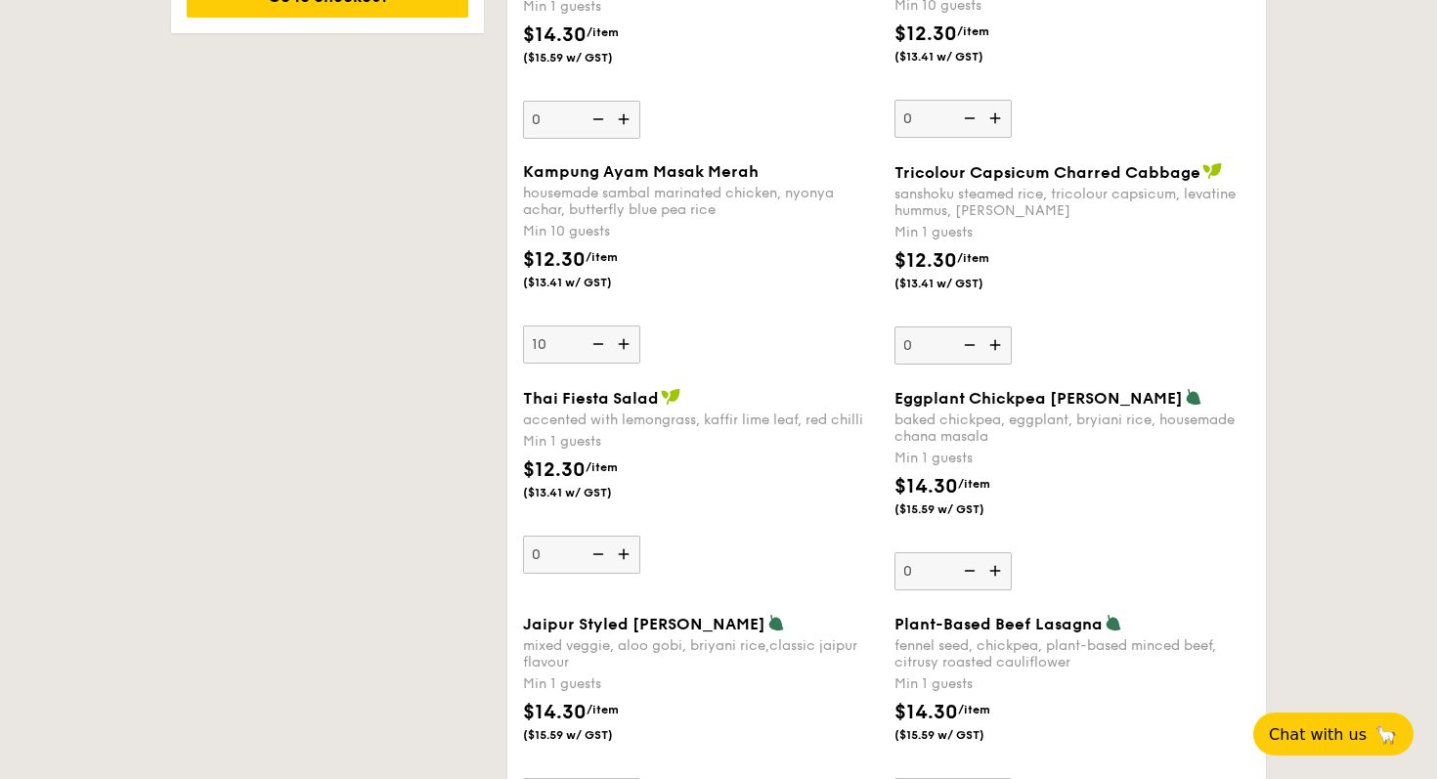
click at [566, 342] on input "10" at bounding box center [581, 345] width 117 height 38
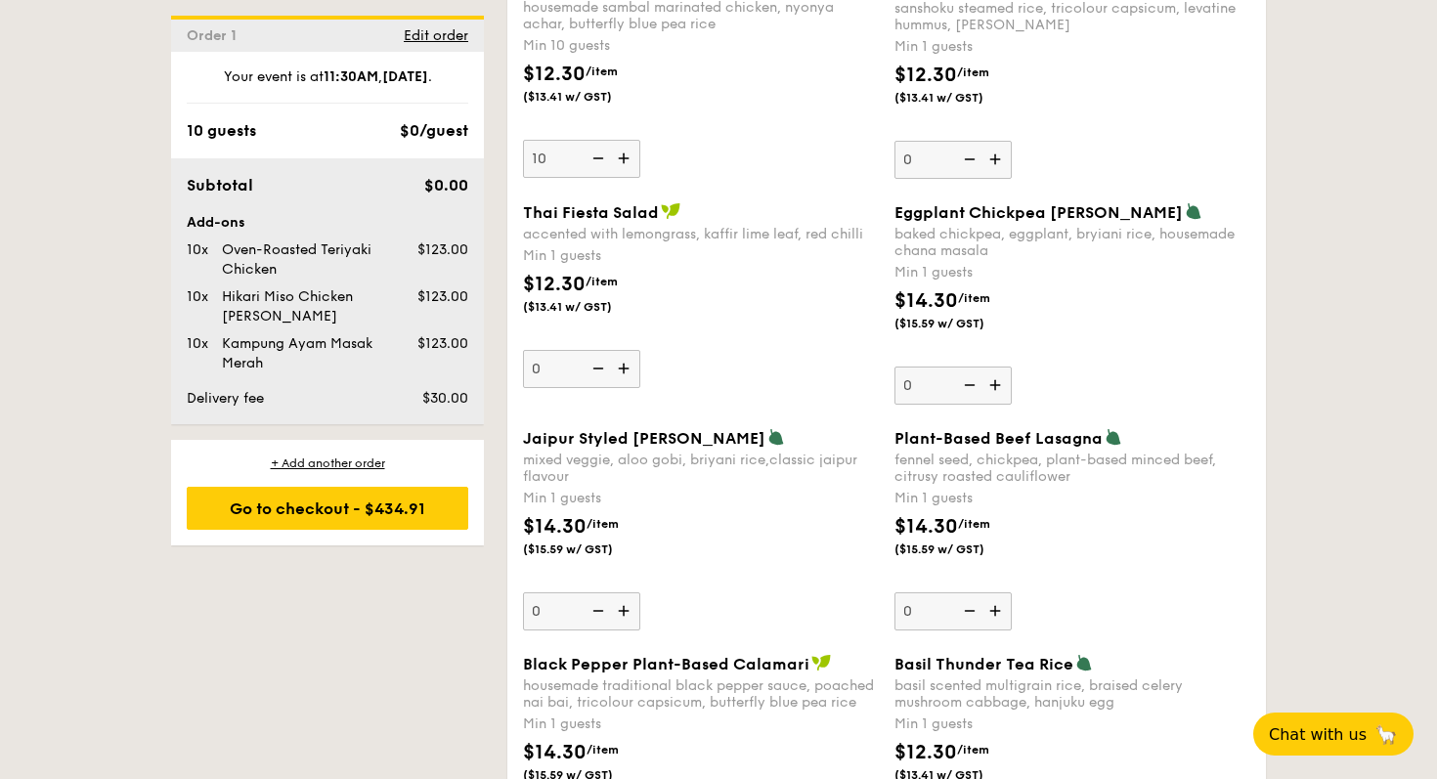
scroll to position [1842, 0]
click at [597, 155] on img at bounding box center [596, 156] width 29 height 37
click at [597, 155] on input "10" at bounding box center [581, 157] width 117 height 38
type input "0"
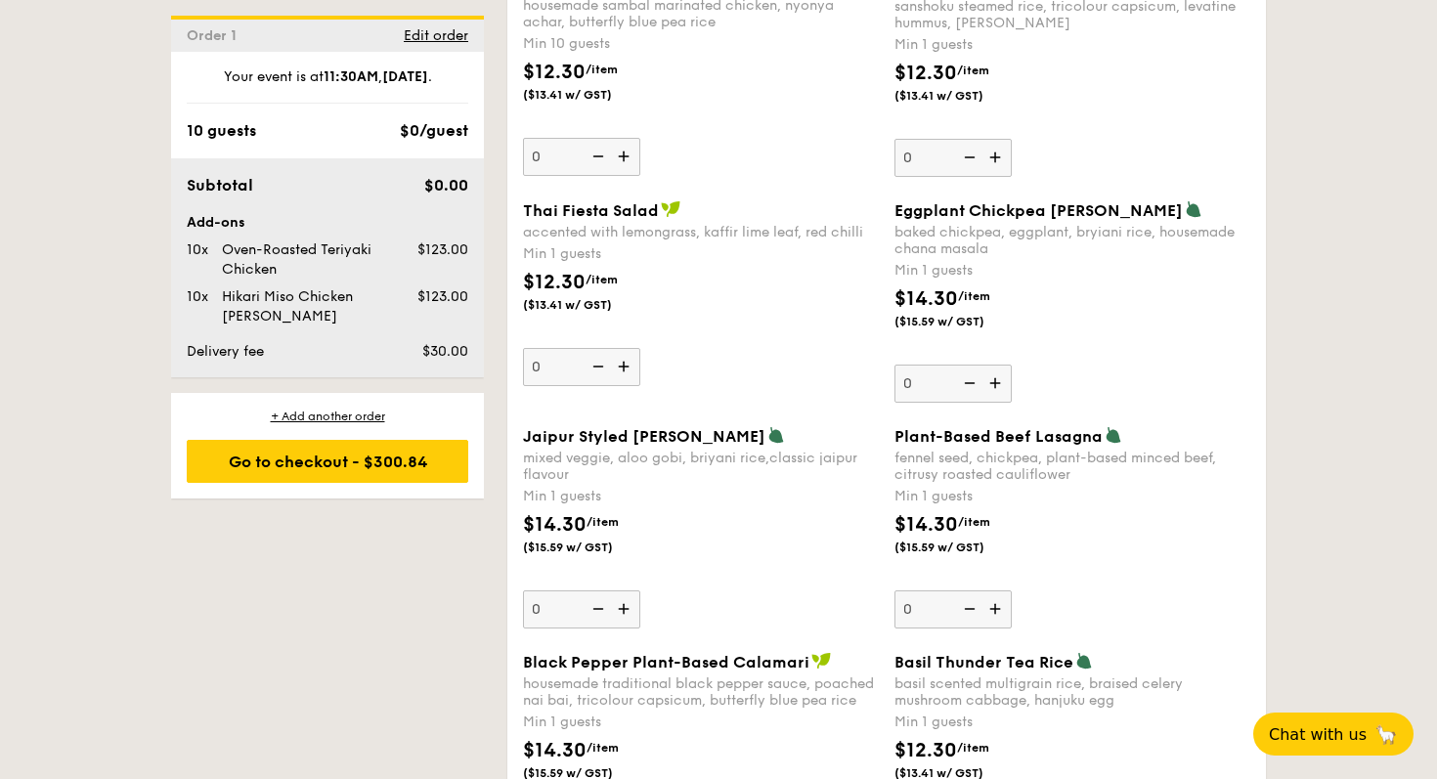
click at [597, 155] on img at bounding box center [596, 156] width 29 height 37
click at [597, 155] on input "0" at bounding box center [581, 157] width 117 height 38
click at [597, 155] on img at bounding box center [596, 156] width 29 height 37
click at [597, 155] on input "0" at bounding box center [581, 157] width 117 height 38
click at [597, 155] on img at bounding box center [596, 156] width 29 height 37
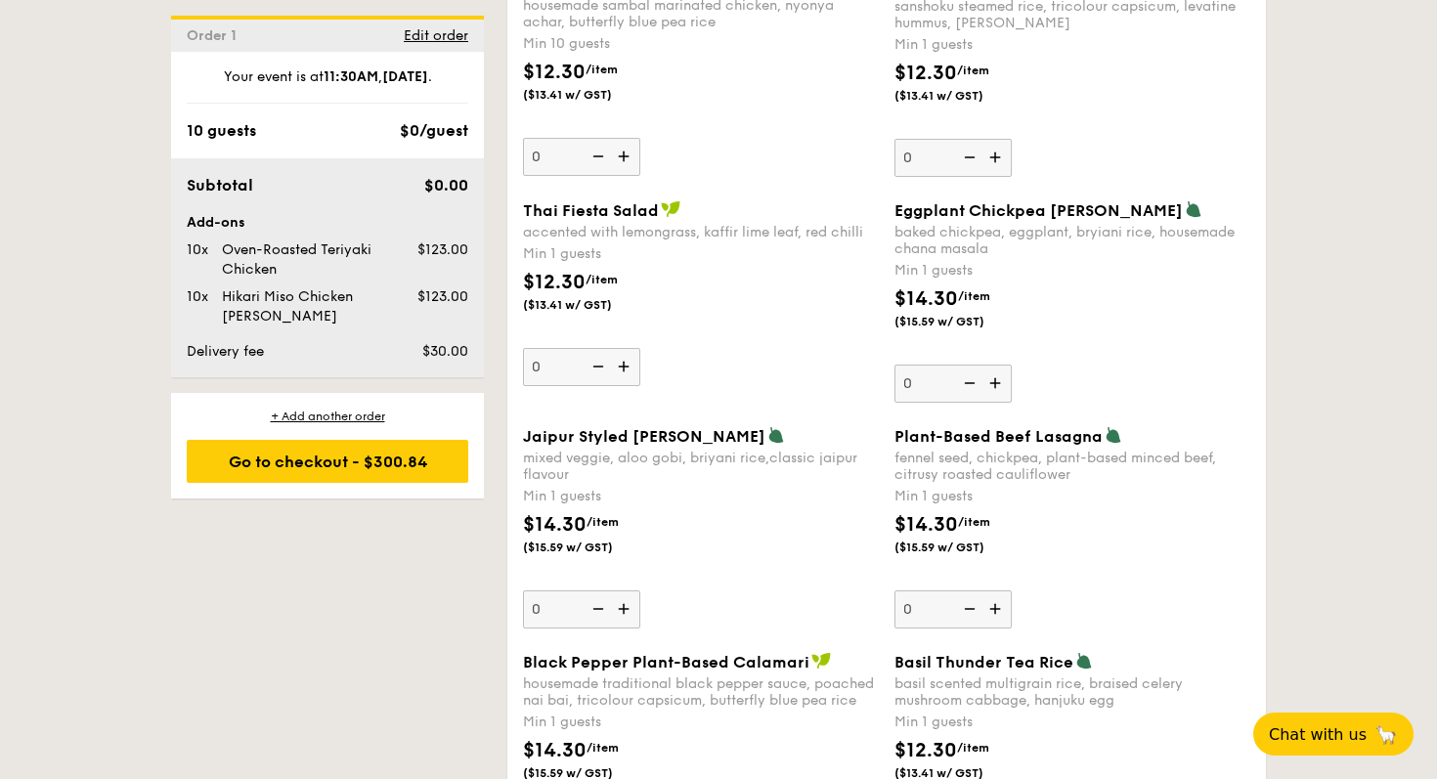
click at [597, 155] on input "0" at bounding box center [581, 157] width 117 height 38
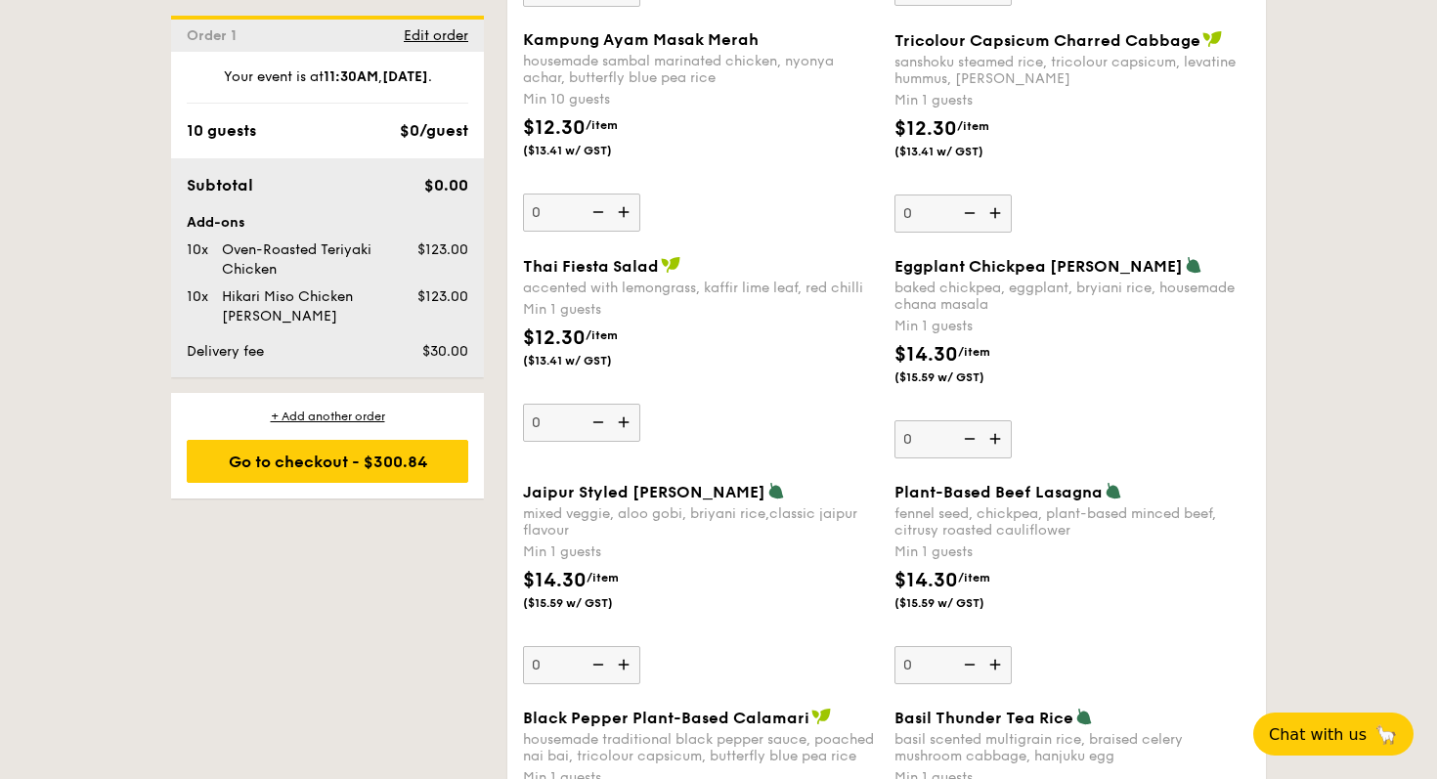
scroll to position [1751, 0]
